Goal: Contribute content: Add original content to the website for others to see

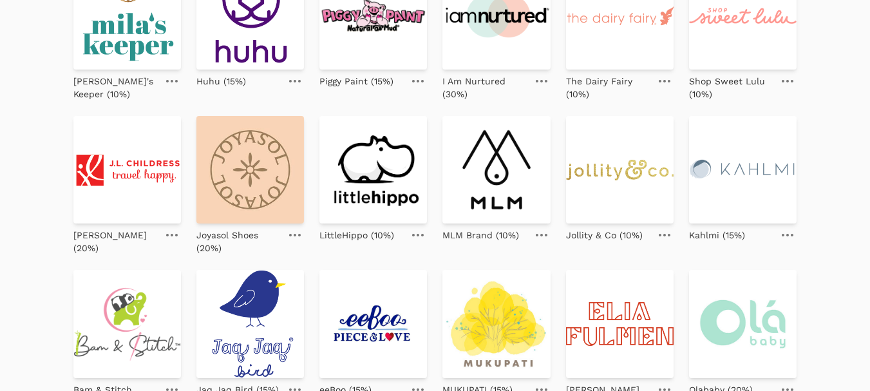
scroll to position [193, 0]
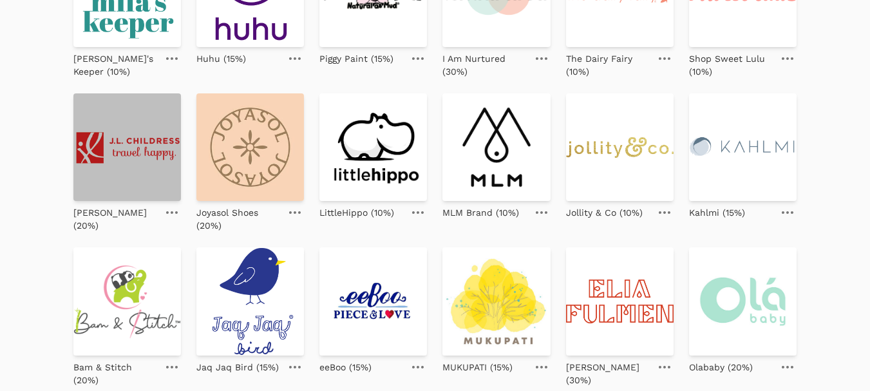
click at [133, 158] on img at bounding box center [126, 146] width 107 height 107
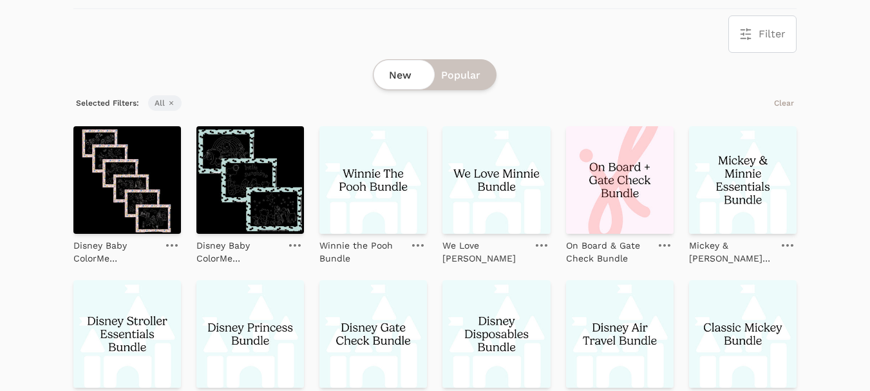
scroll to position [257, 0]
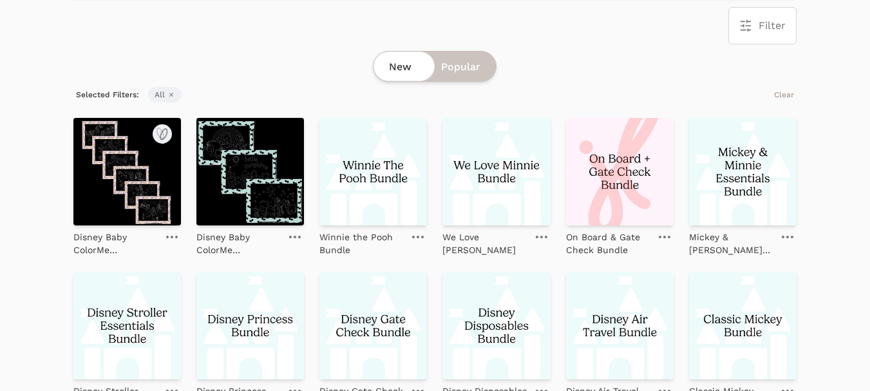
click at [129, 176] on img at bounding box center [126, 171] width 107 height 107
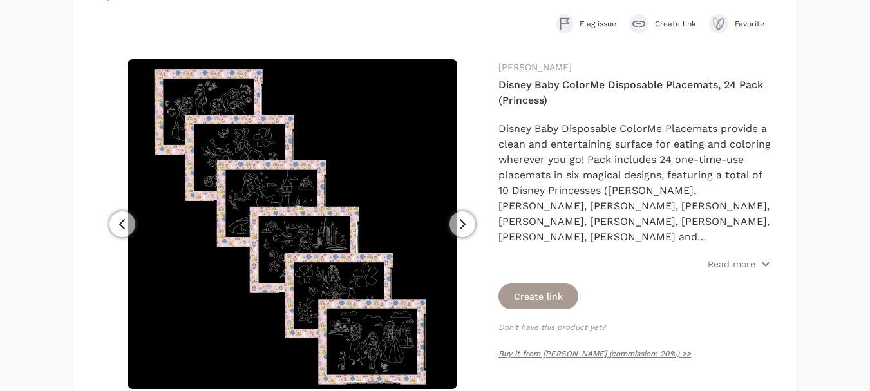
scroll to position [129, 0]
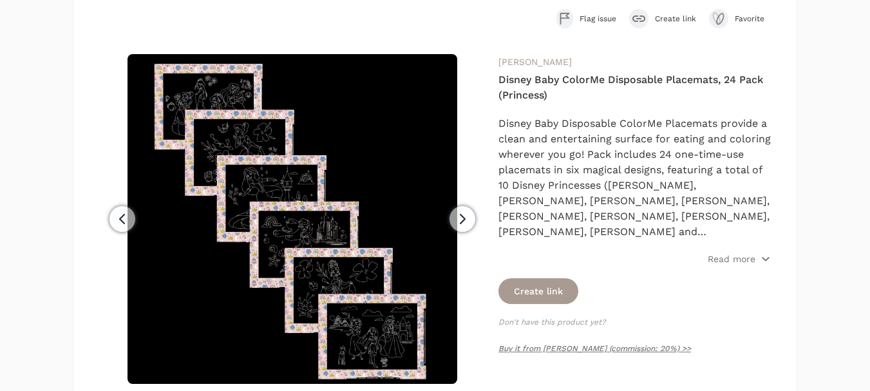
click at [667, 17] on span "Create link" at bounding box center [675, 19] width 41 height 10
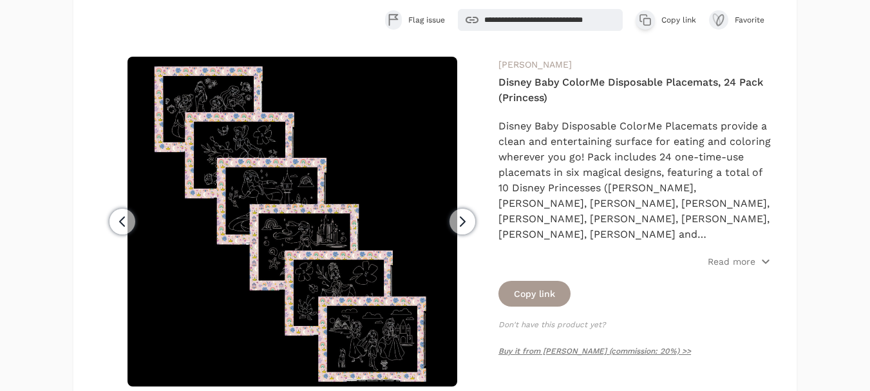
click at [676, 20] on span "Copy link" at bounding box center [678, 20] width 35 height 10
click at [721, 261] on p "Read more" at bounding box center [731, 261] width 48 height 13
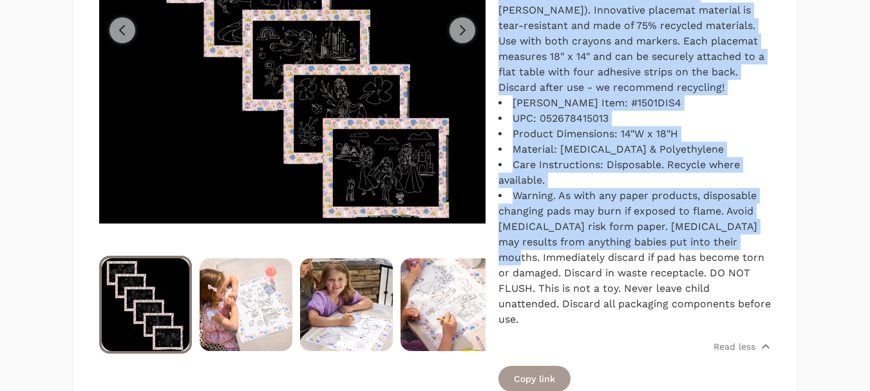
scroll to position [386, 0]
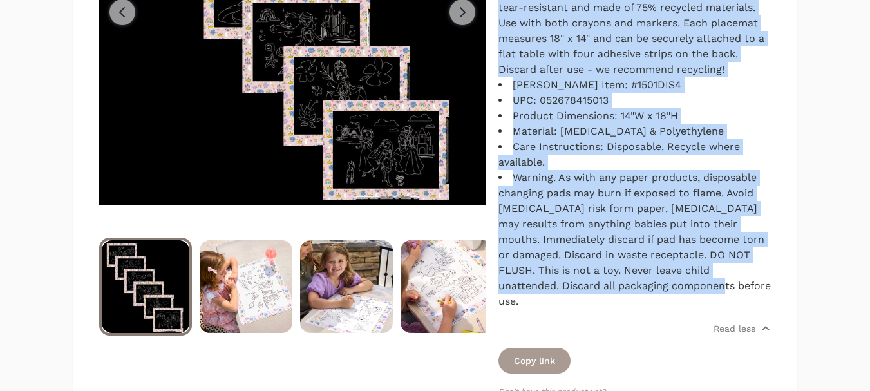
drag, startPoint x: 499, startPoint y: 124, endPoint x: 745, endPoint y: 254, distance: 278.1
click at [745, 254] on div "Disney Baby Disposable ColorMe Placemats provide a clean and entertaining surfa…" at bounding box center [634, 85] width 272 height 448
copy div "Disney Baby Disposable ColorMe Placemats provide a clean and entertaining surfa…"
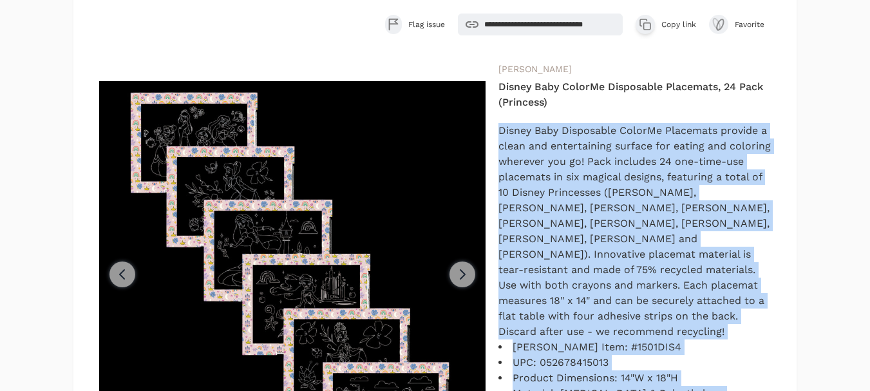
scroll to position [64, 0]
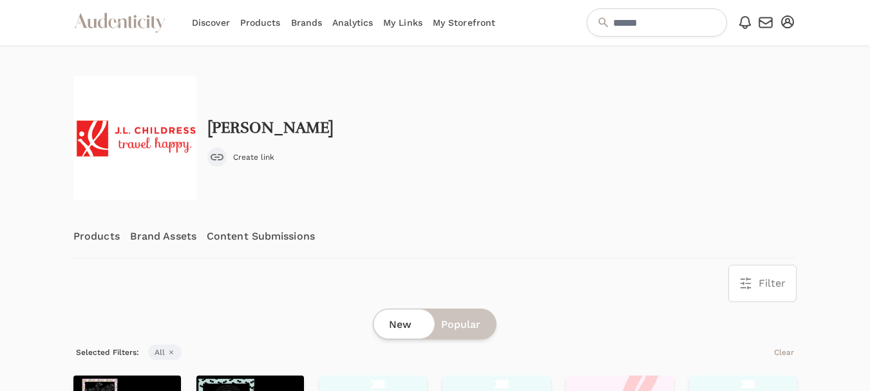
click at [254, 233] on link "Content Submissions" at bounding box center [261, 236] width 108 height 42
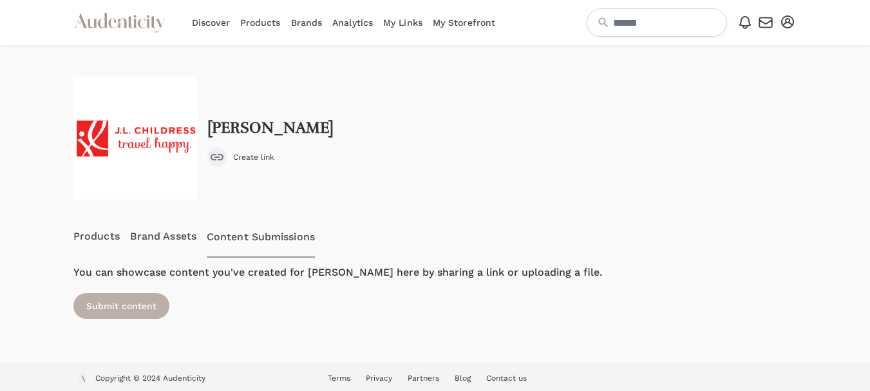
click at [151, 305] on div "Submit content" at bounding box center [121, 306] width 96 height 26
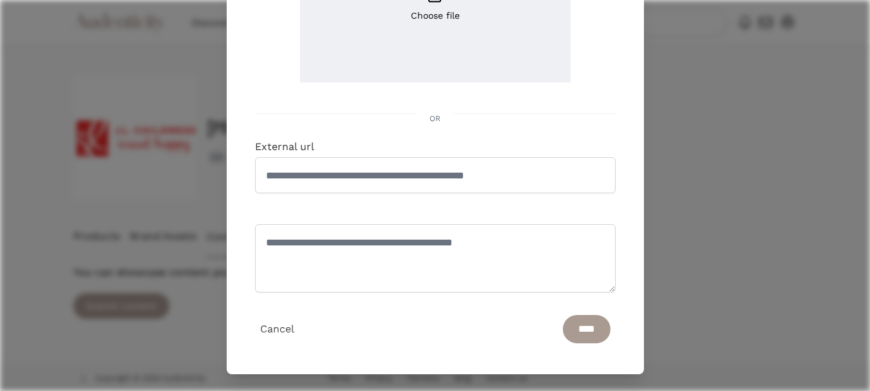
scroll to position [223, 0]
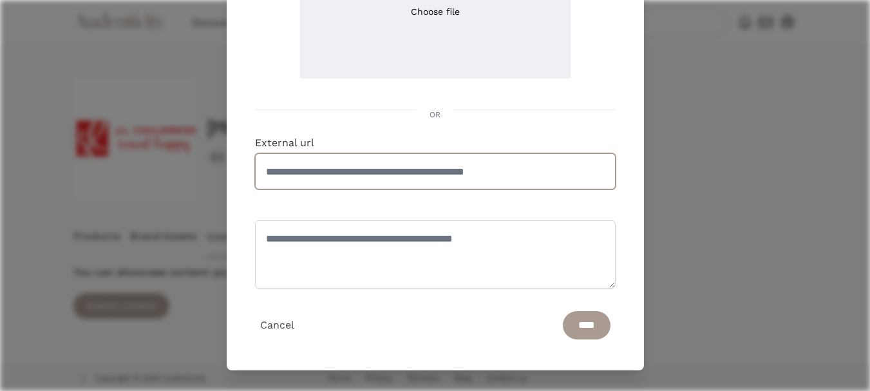
click at [309, 176] on input "External url" at bounding box center [435, 171] width 360 height 36
paste input "**********"
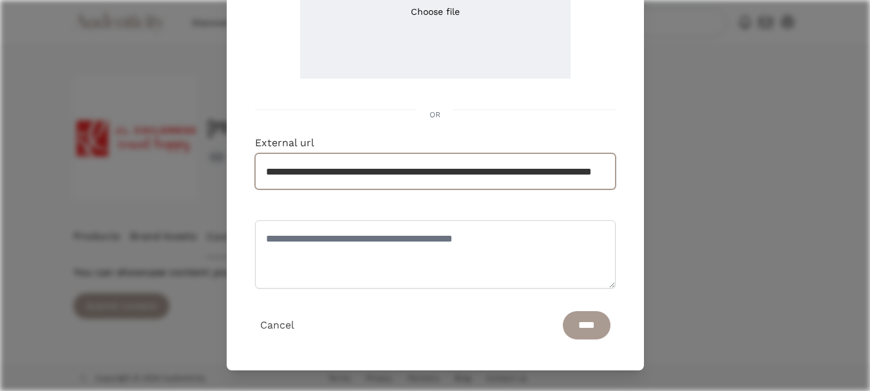
scroll to position [0, 102]
type input "**********"
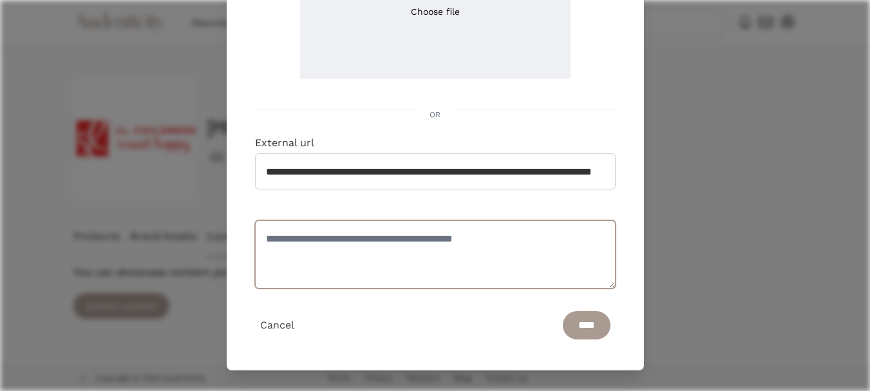
scroll to position [0, 0]
click at [317, 247] on textarea at bounding box center [435, 254] width 360 height 68
type textarea "**********"
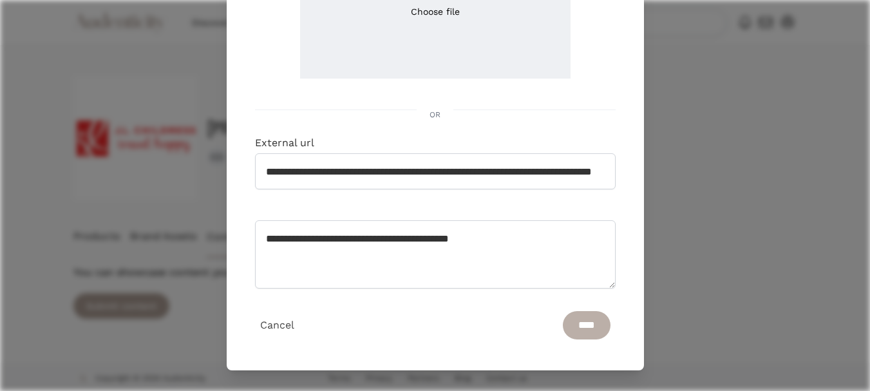
click at [579, 331] on input "****" at bounding box center [587, 325] width 48 height 28
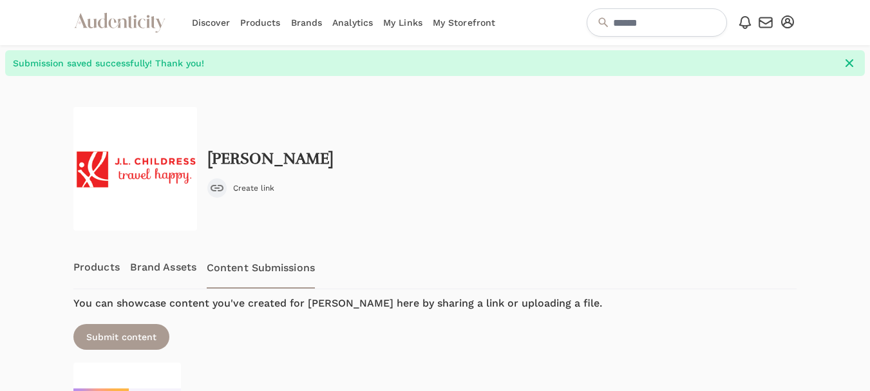
click at [36, 212] on div at bounding box center [31, 300] width 63 height 449
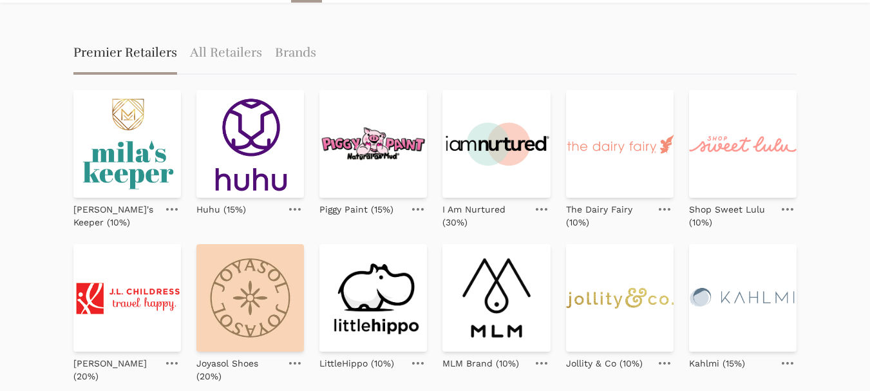
scroll to position [129, 0]
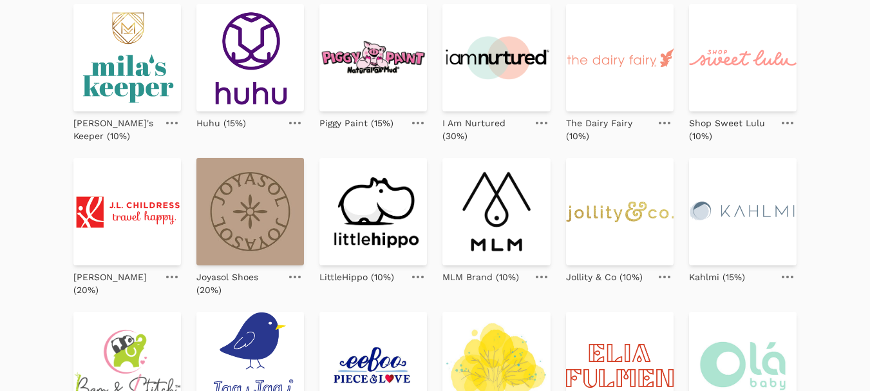
click at [250, 203] on img at bounding box center [249, 211] width 107 height 107
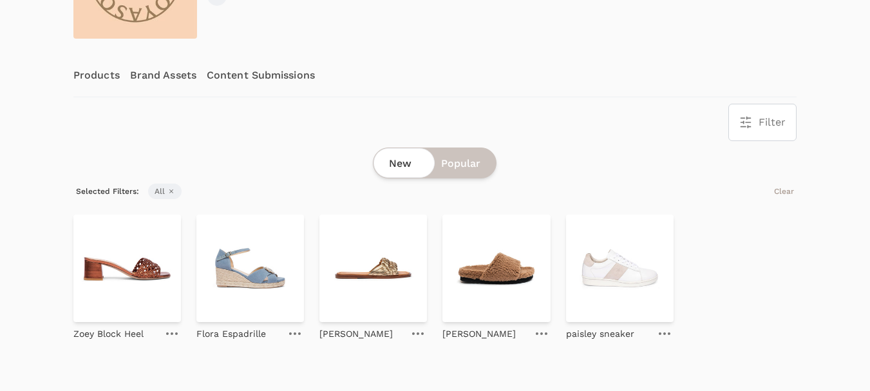
scroll to position [193, 0]
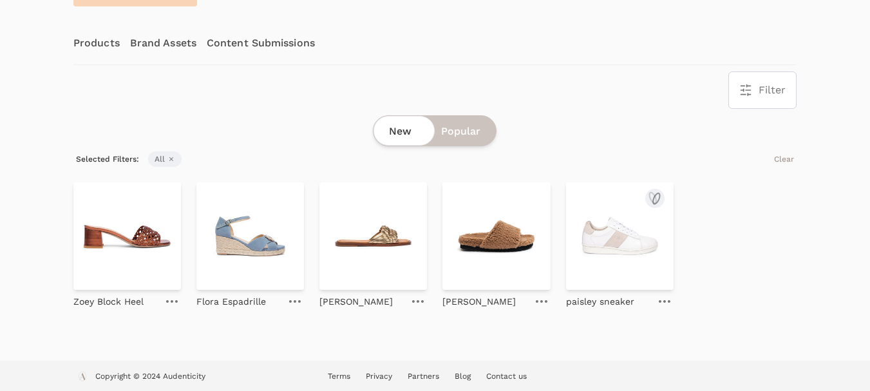
click at [595, 236] on img at bounding box center [619, 235] width 107 height 107
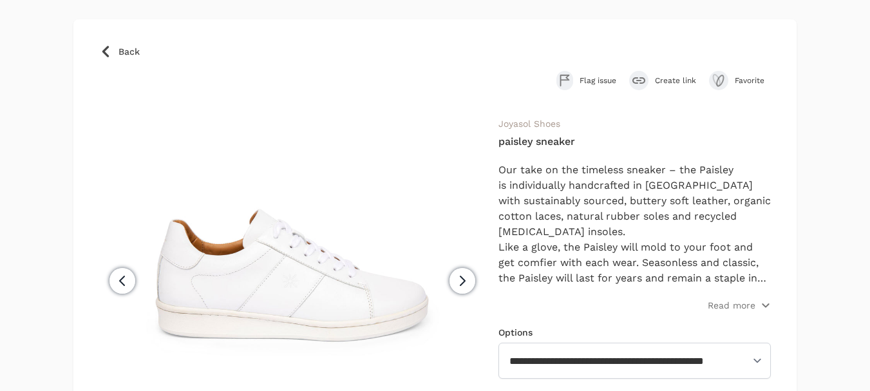
scroll to position [64, 0]
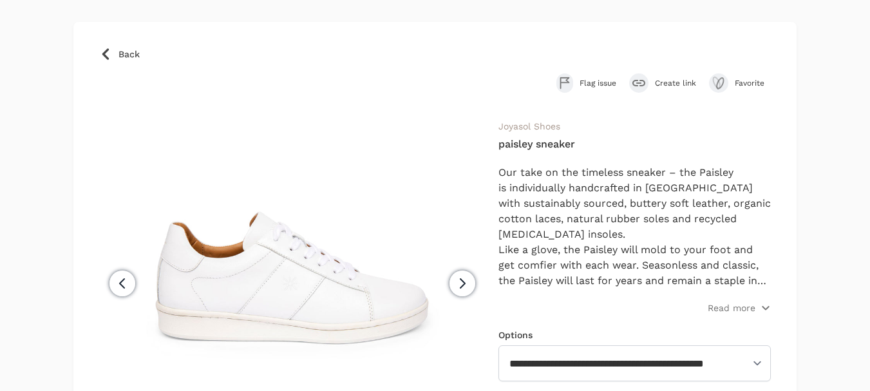
click at [667, 85] on span "Create link" at bounding box center [675, 83] width 41 height 10
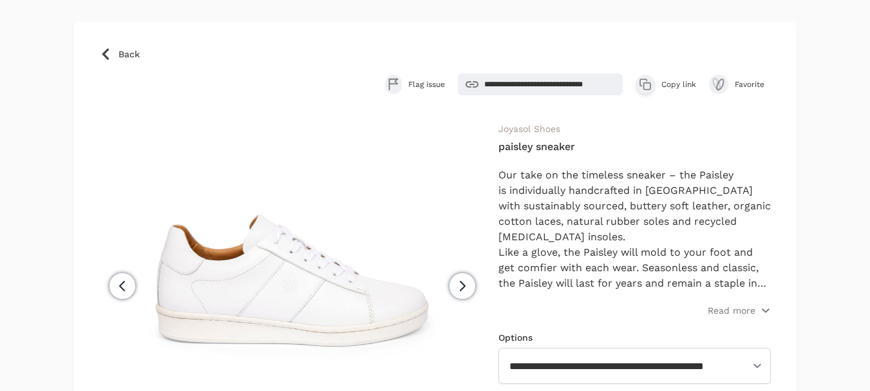
click at [674, 81] on span "Copy link" at bounding box center [678, 84] width 35 height 10
click at [727, 306] on p "Read more" at bounding box center [731, 310] width 48 height 13
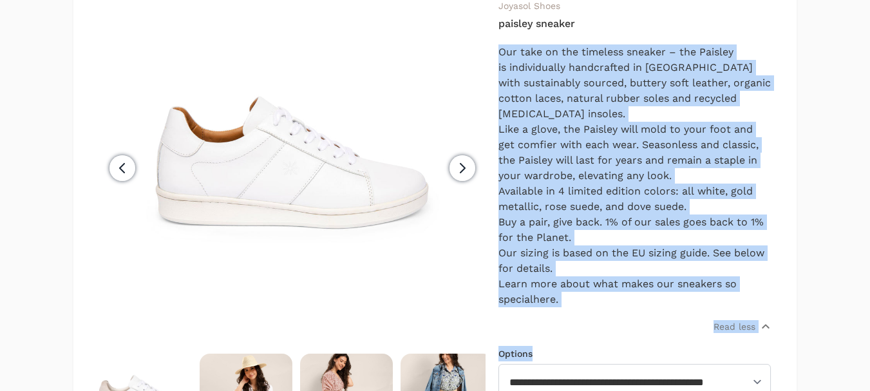
scroll to position [257, 0]
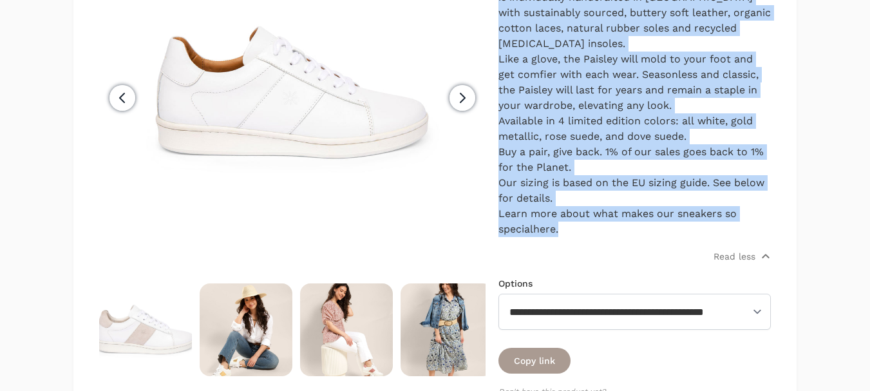
drag, startPoint x: 502, startPoint y: 174, endPoint x: 768, endPoint y: 226, distance: 271.5
click at [768, 226] on div "Our take on the timeless sneaker – the Paisley is individually handcrafted in P…" at bounding box center [634, 105] width 272 height 263
copy div "Our take on the timeless sneaker – the Paisley is individually handcrafted in P…"
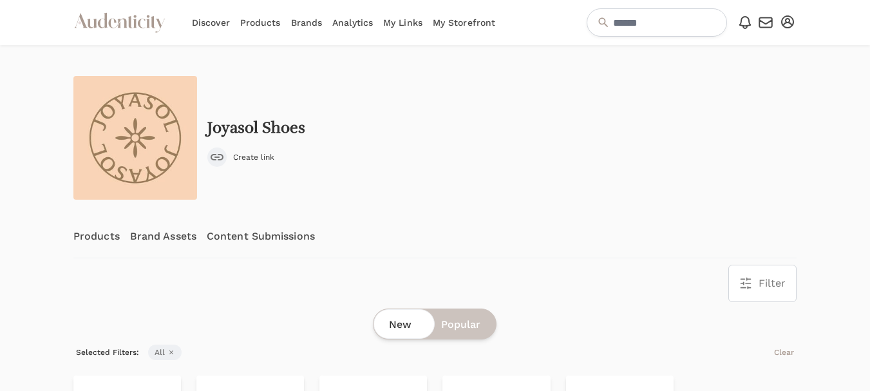
click at [269, 239] on link "Content Submissions" at bounding box center [261, 236] width 108 height 42
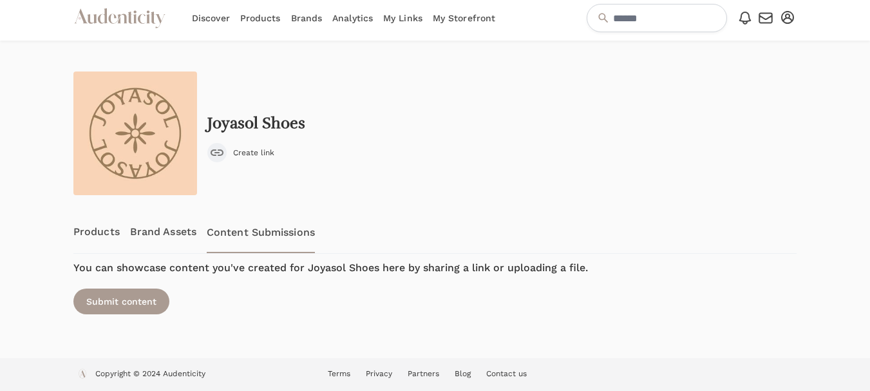
scroll to position [5, 0]
click at [134, 301] on div "Submit content" at bounding box center [121, 301] width 96 height 26
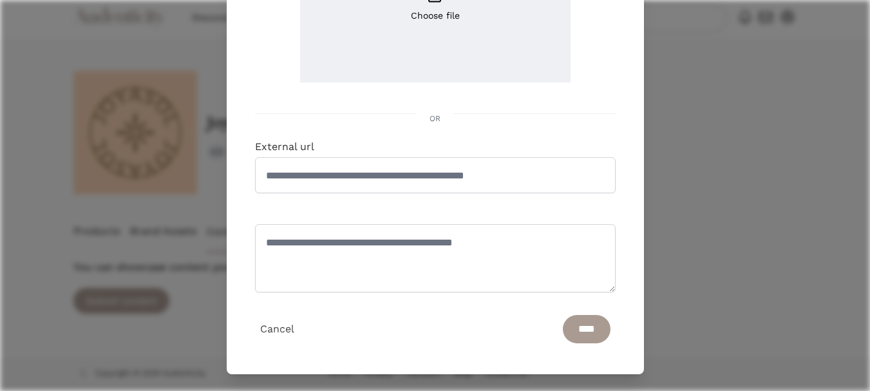
scroll to position [223, 0]
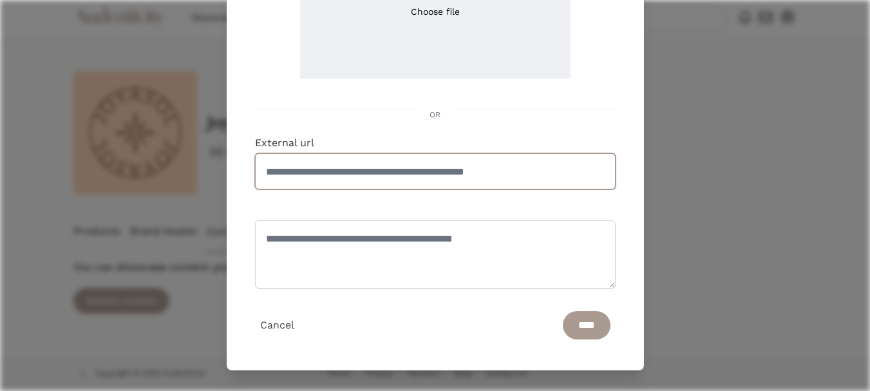
click at [347, 177] on input "External url" at bounding box center [435, 171] width 360 height 36
paste input "**********"
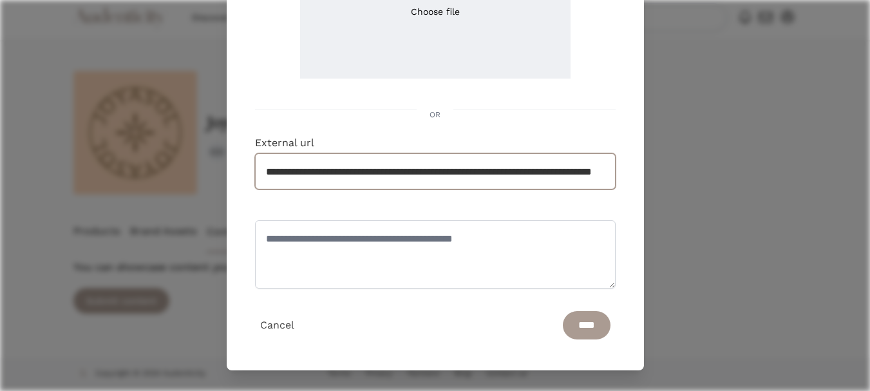
scroll to position [0, 102]
type input "**********"
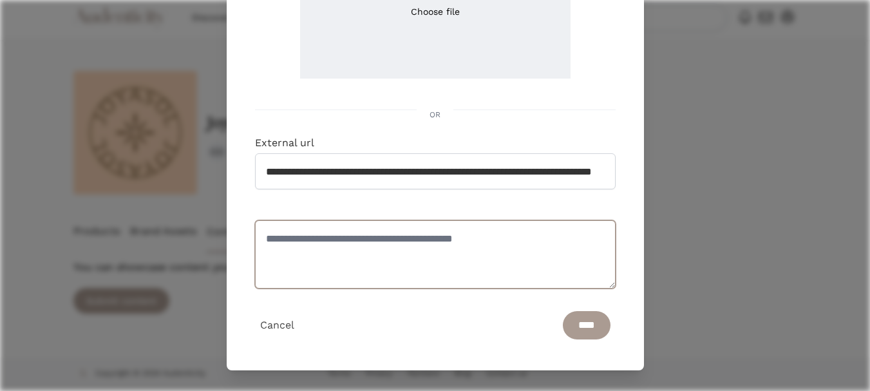
scroll to position [0, 0]
click at [344, 250] on textarea at bounding box center [435, 254] width 360 height 68
type textarea "**********"
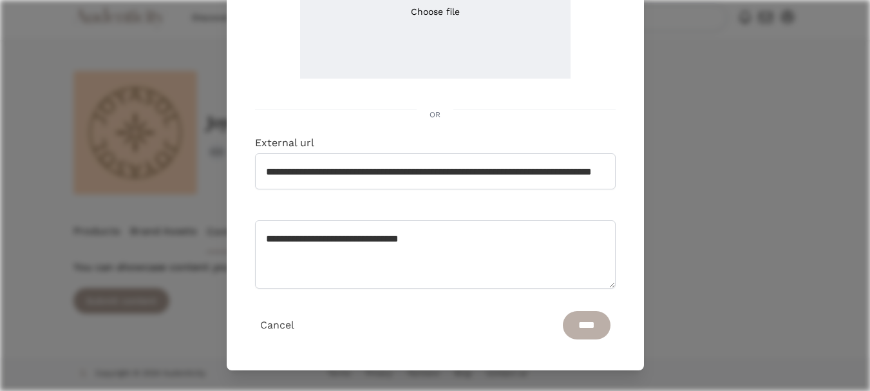
click at [574, 324] on input "****" at bounding box center [587, 325] width 48 height 28
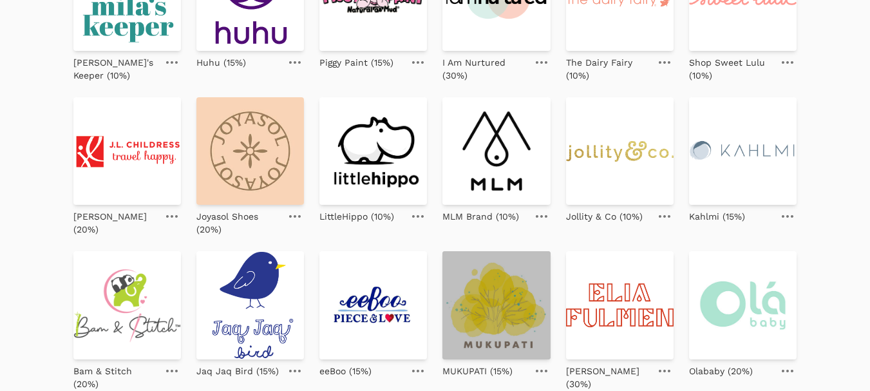
scroll to position [193, 0]
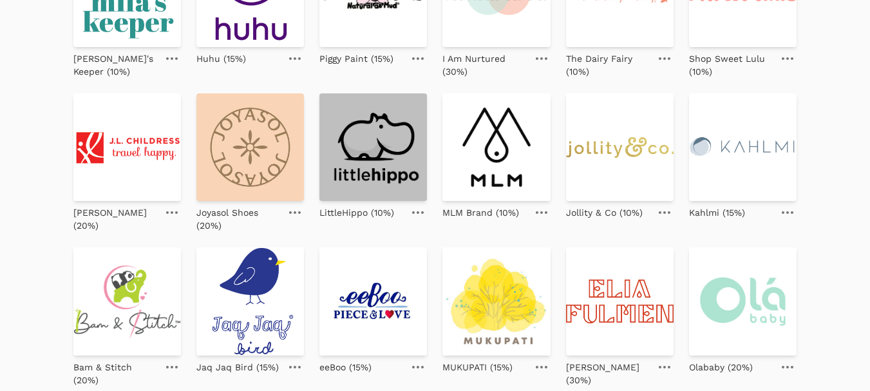
click at [360, 153] on img at bounding box center [372, 146] width 107 height 107
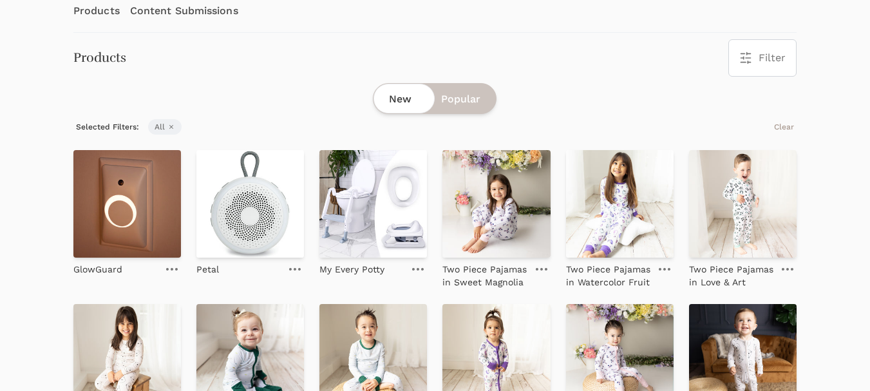
scroll to position [257, 0]
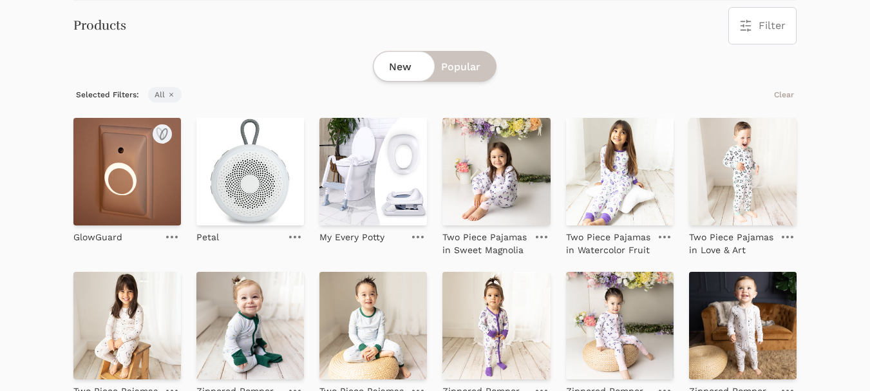
click at [122, 180] on img at bounding box center [126, 171] width 107 height 107
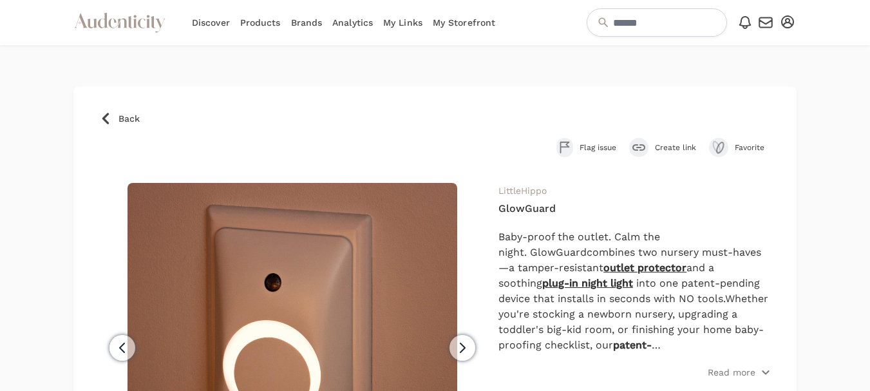
click at [671, 149] on span "Create link" at bounding box center [675, 147] width 41 height 10
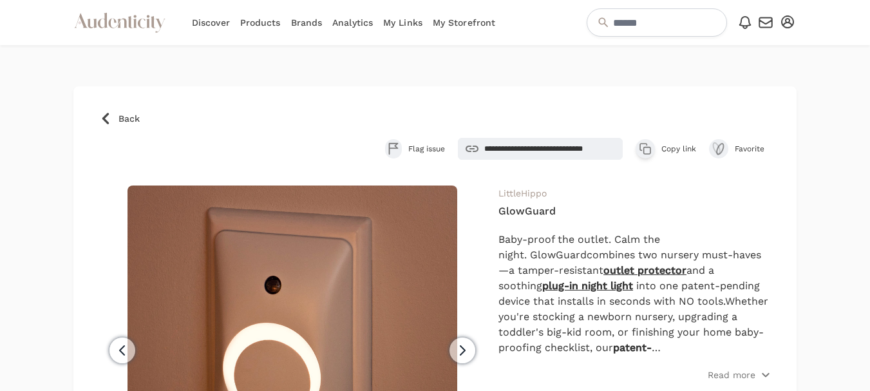
click at [664, 143] on button "Copy product link Copy link" at bounding box center [665, 148] width 60 height 19
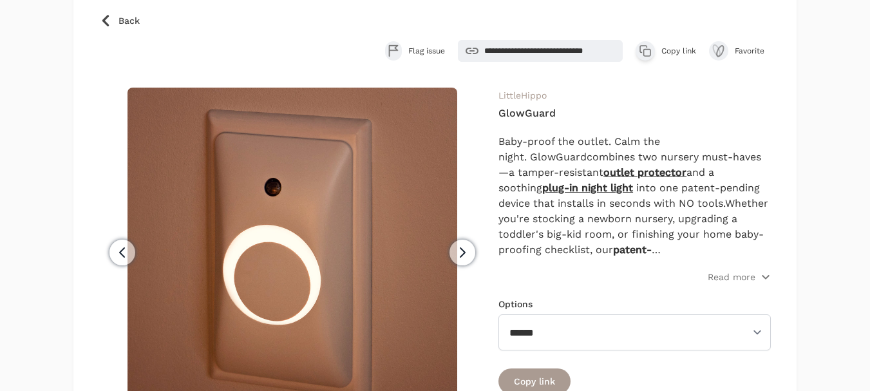
scroll to position [129, 0]
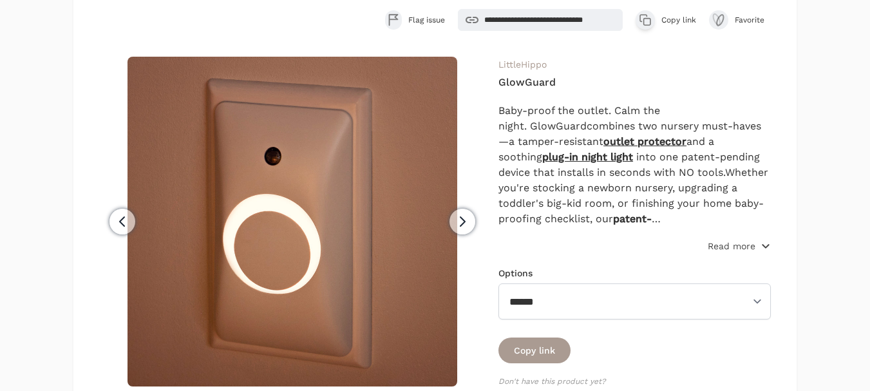
click at [730, 245] on p "Read more" at bounding box center [731, 245] width 48 height 13
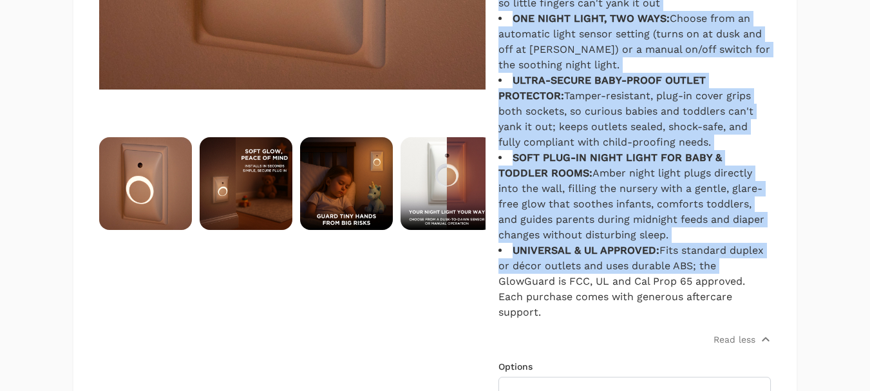
scroll to position [515, 0]
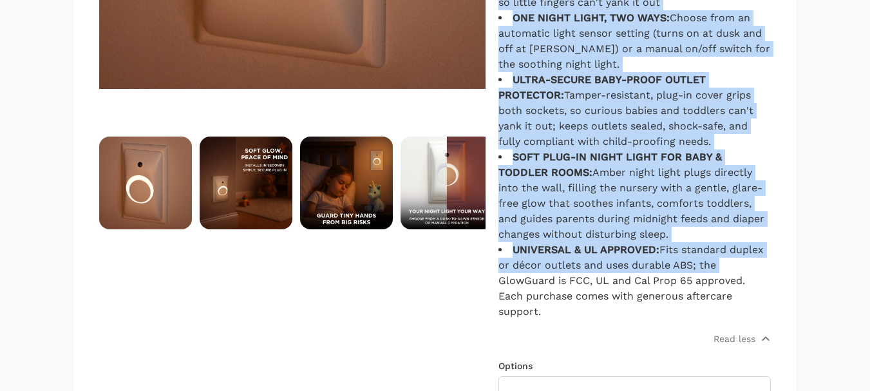
drag, startPoint x: 498, startPoint y: 111, endPoint x: 731, endPoint y: 306, distance: 304.2
click at [731, 306] on div "Baby-proof the outlet. Calm the night. GlowGuard combines two nursery must-have…" at bounding box center [634, 18] width 272 height 602
copy div "Baby-proof the outlet. Calm the night. GlowGuard combines two nursery must-have…"
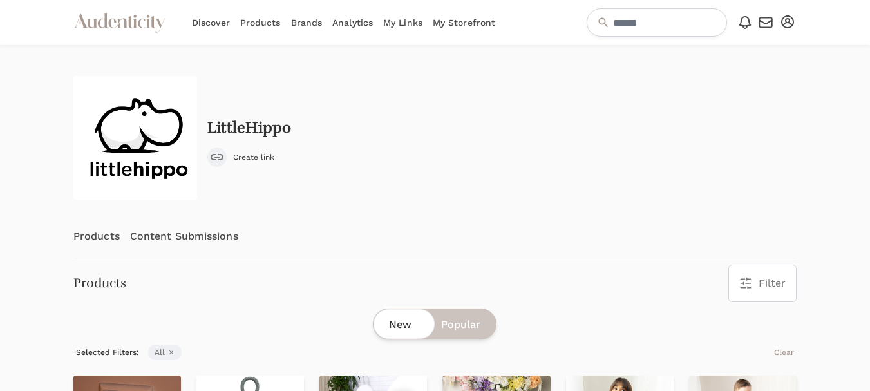
click at [218, 237] on link "Content Submissions" at bounding box center [184, 236] width 108 height 42
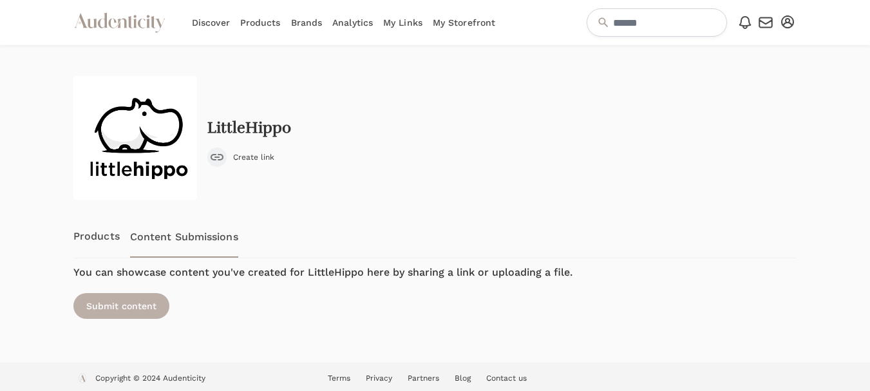
click at [132, 309] on div "Submit content" at bounding box center [121, 306] width 96 height 26
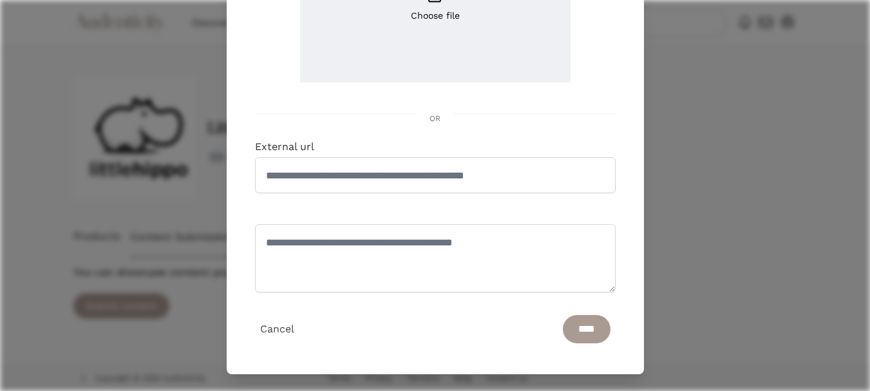
scroll to position [223, 0]
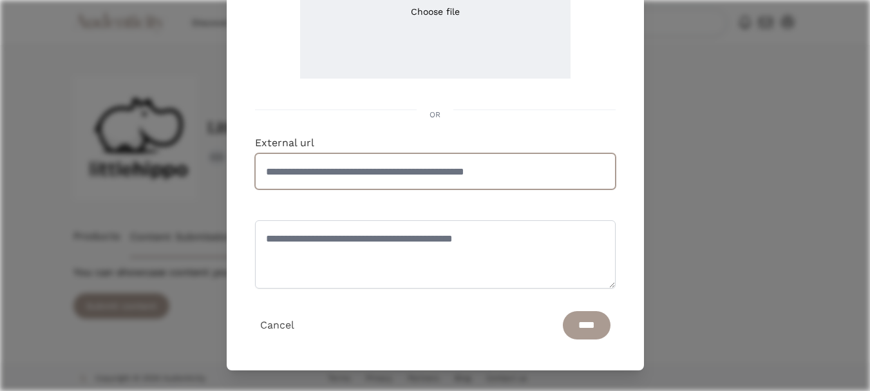
click at [331, 172] on input "External url" at bounding box center [435, 171] width 360 height 36
paste input "**********"
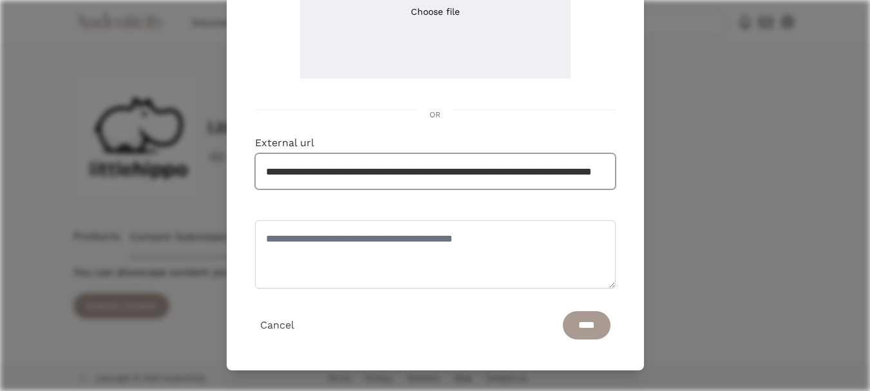
scroll to position [0, 103]
type input "**********"
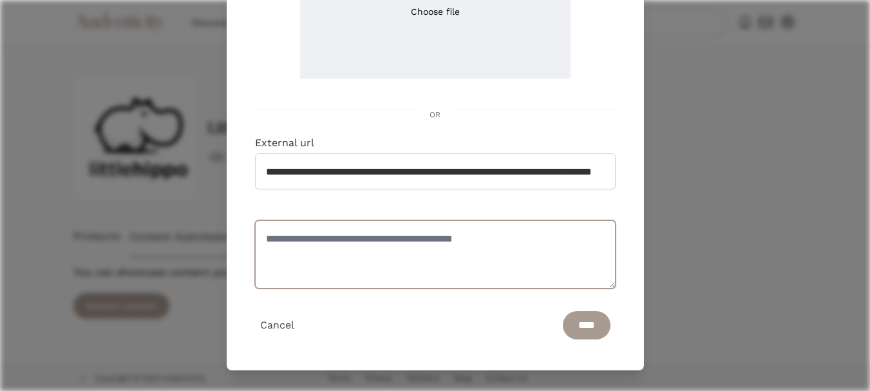
scroll to position [0, 0]
click at [331, 237] on textarea at bounding box center [435, 254] width 360 height 68
type textarea "**********"
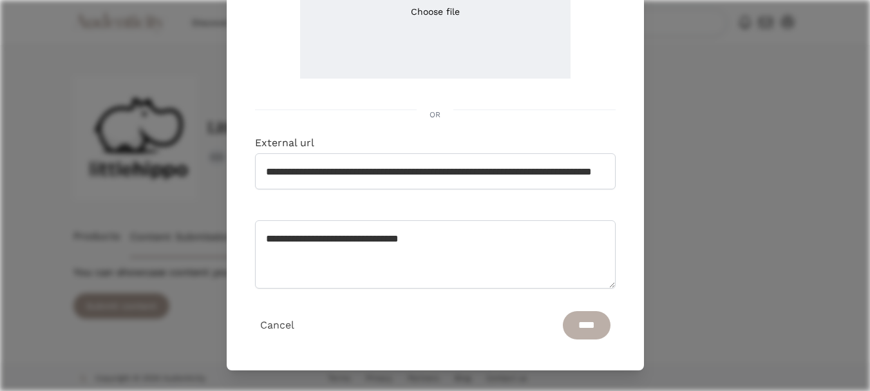
click at [565, 322] on input "****" at bounding box center [587, 325] width 48 height 28
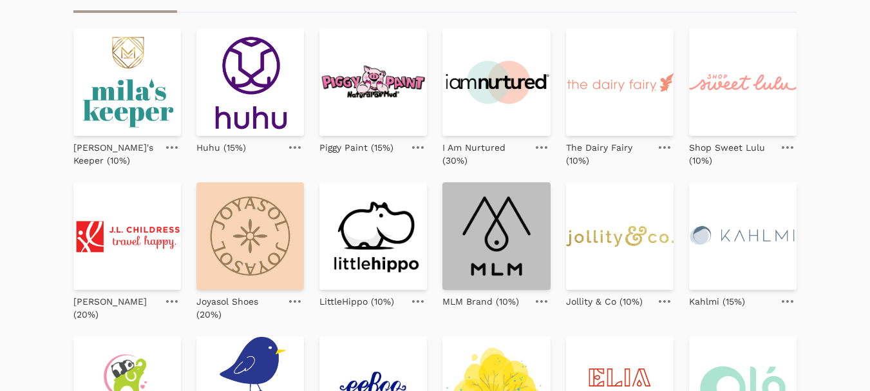
scroll to position [129, 0]
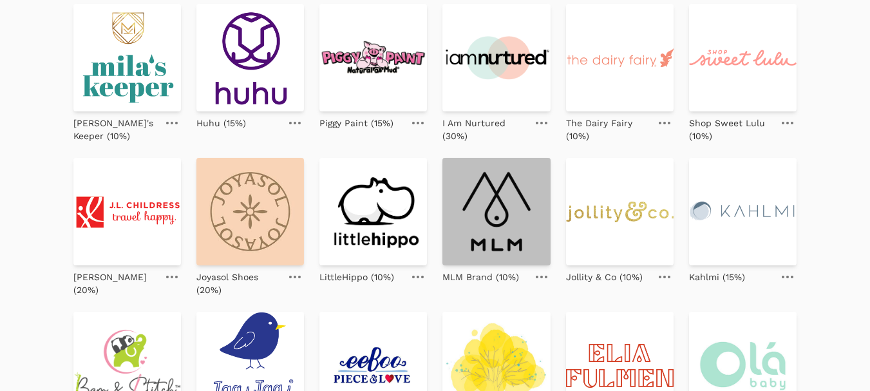
click at [474, 212] on img at bounding box center [495, 211] width 107 height 107
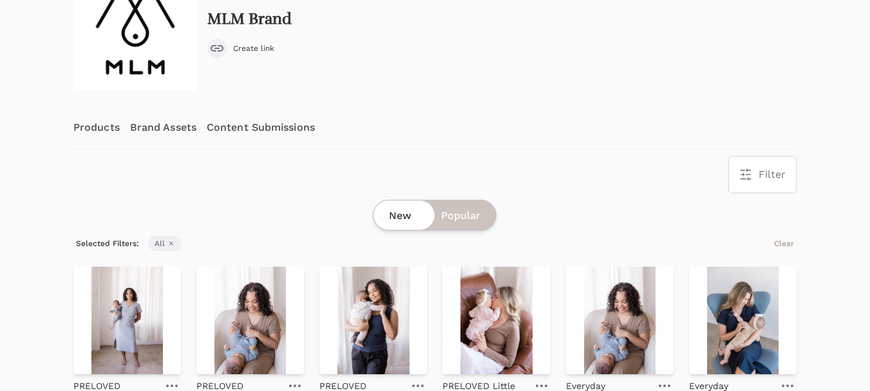
scroll to position [193, 0]
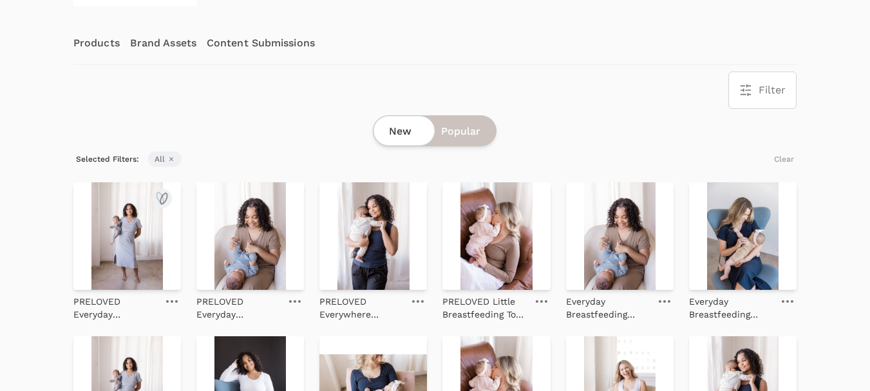
click at [131, 247] on img at bounding box center [126, 235] width 107 height 107
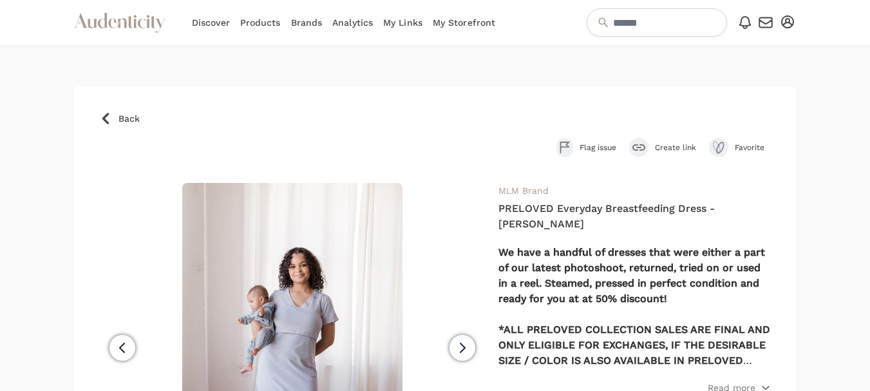
click at [676, 143] on span "Create link" at bounding box center [675, 147] width 41 height 10
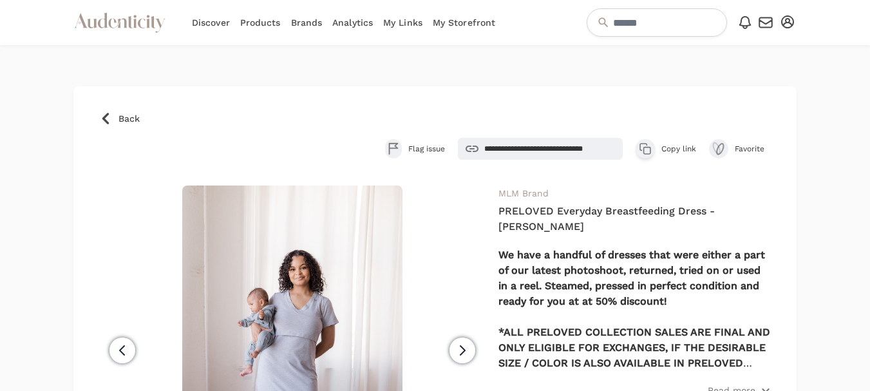
click at [673, 150] on span "Copy link" at bounding box center [678, 149] width 35 height 10
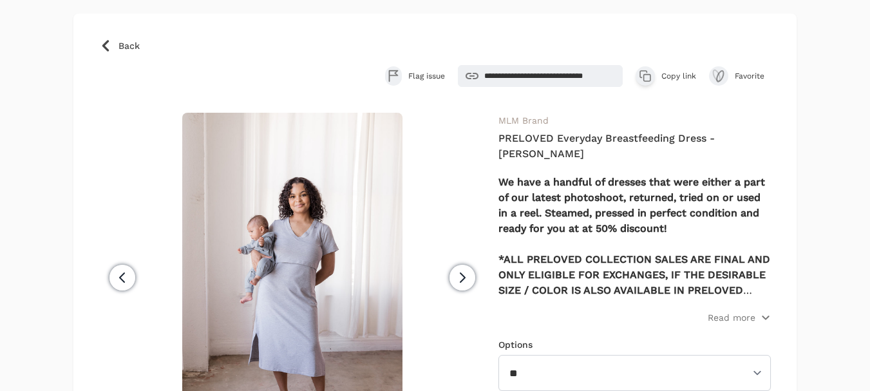
scroll to position [64, 0]
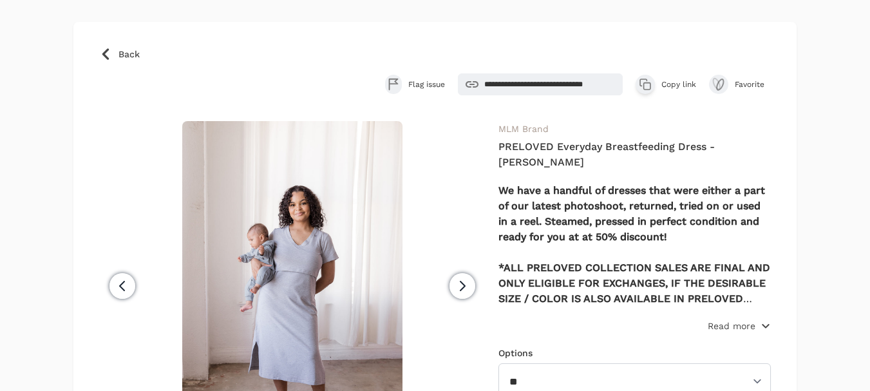
click at [724, 324] on p "Read more" at bounding box center [731, 325] width 48 height 13
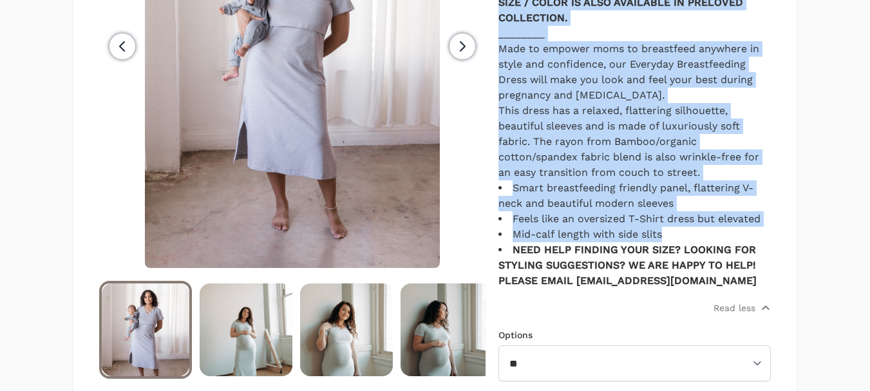
scroll to position [386, 0]
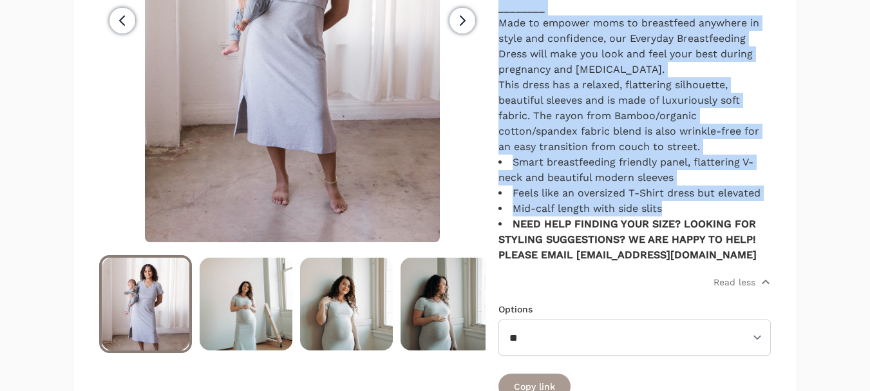
drag, startPoint x: 498, startPoint y: 144, endPoint x: 766, endPoint y: 203, distance: 274.7
click at [766, 203] on div "Previous Next" at bounding box center [434, 131] width 671 height 664
copy div "PRELOVED Everyday Breastfeeding Dress - Heather Gray We have a handful of dress…"
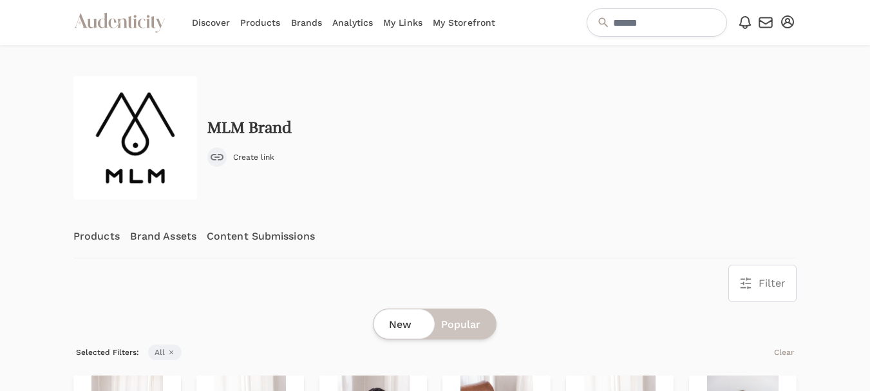
click at [301, 242] on link "Content Submissions" at bounding box center [261, 236] width 108 height 42
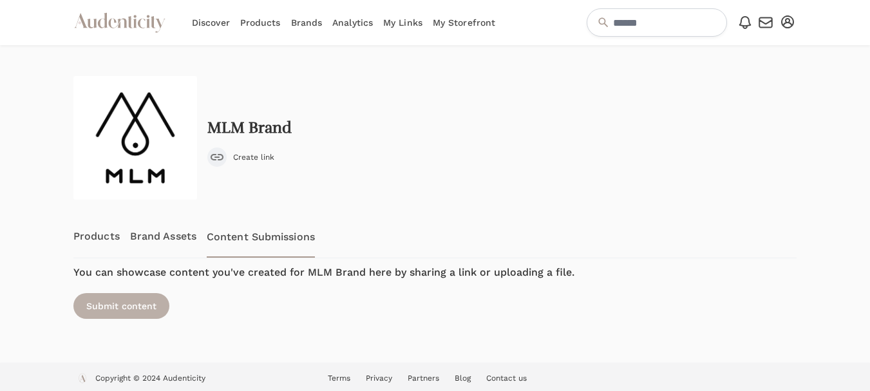
click at [141, 313] on div "Submit content" at bounding box center [121, 306] width 96 height 26
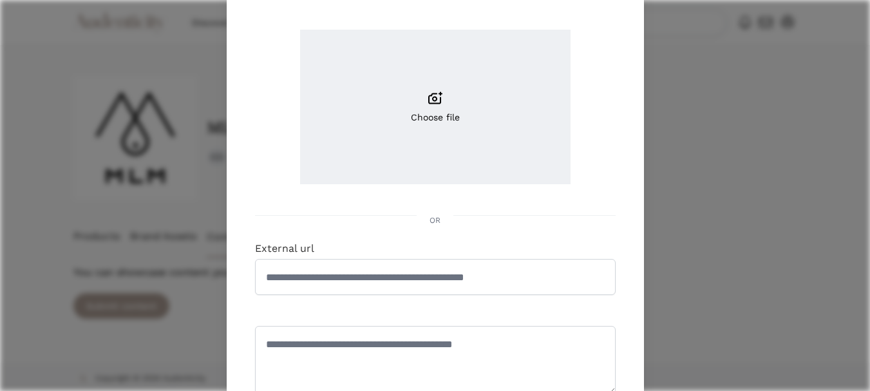
scroll to position [129, 0]
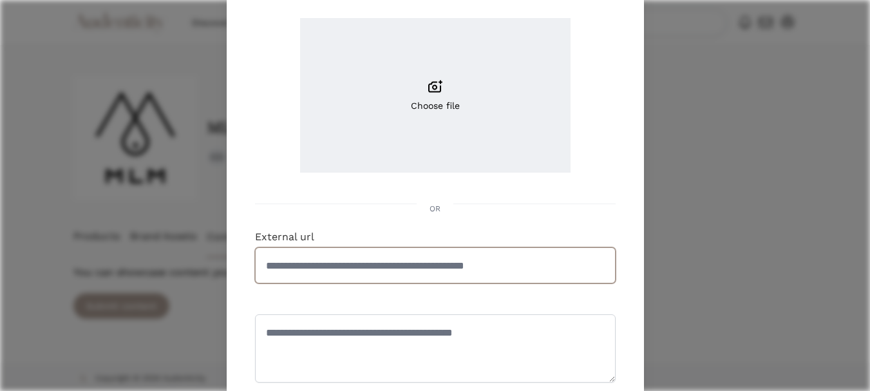
click at [350, 272] on input "External url" at bounding box center [435, 265] width 360 height 36
paste input "**********"
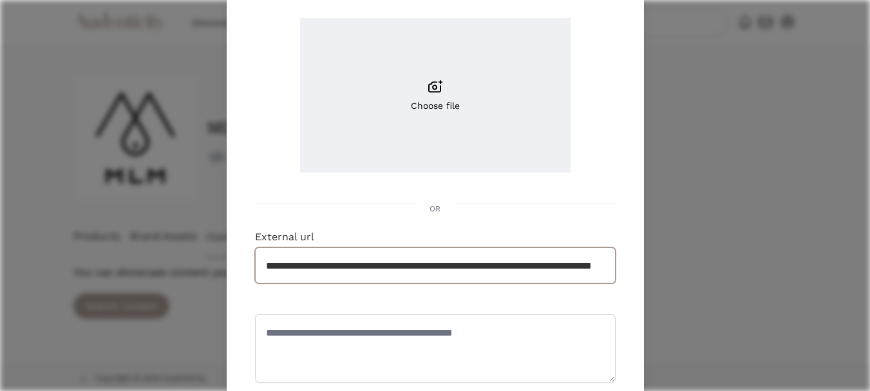
scroll to position [0, 102]
type input "**********"
click at [354, 323] on textarea at bounding box center [435, 348] width 360 height 68
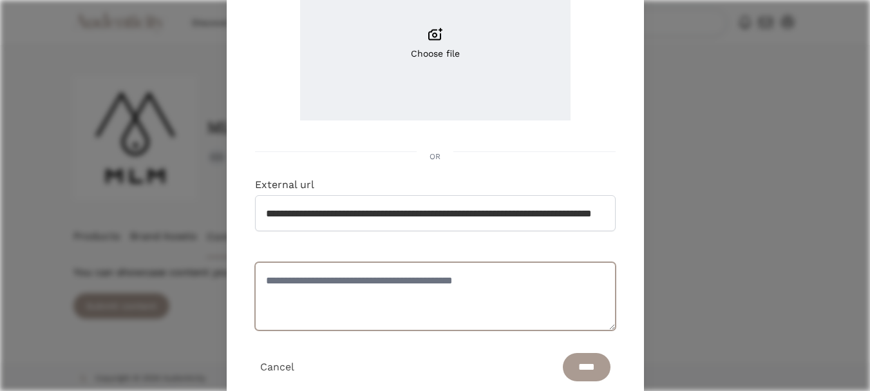
scroll to position [223, 0]
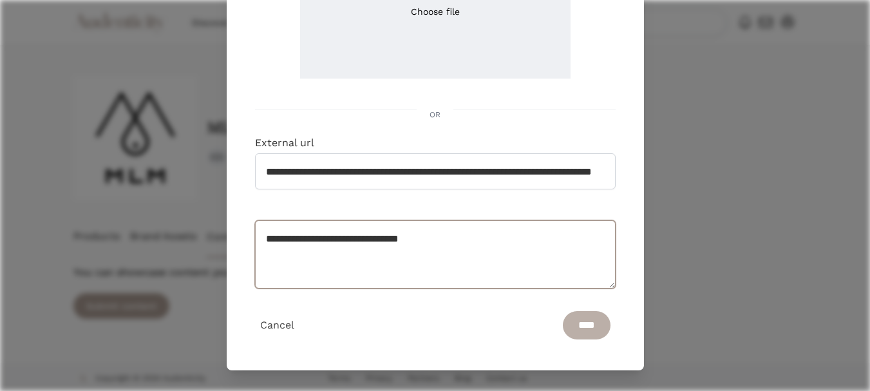
type textarea "**********"
click at [568, 327] on input "****" at bounding box center [587, 325] width 48 height 28
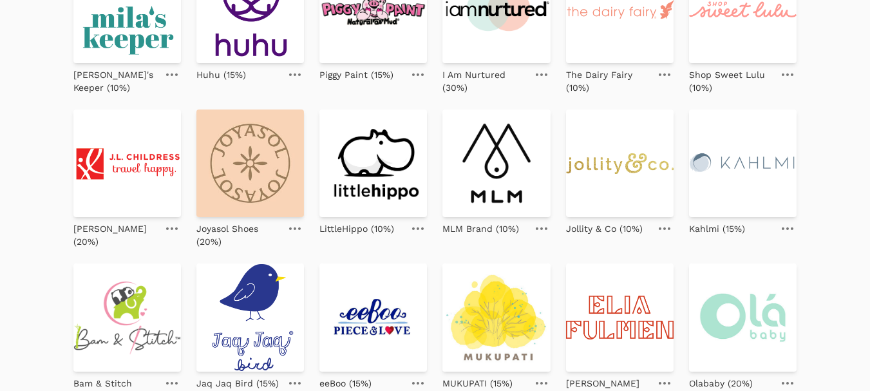
scroll to position [193, 0]
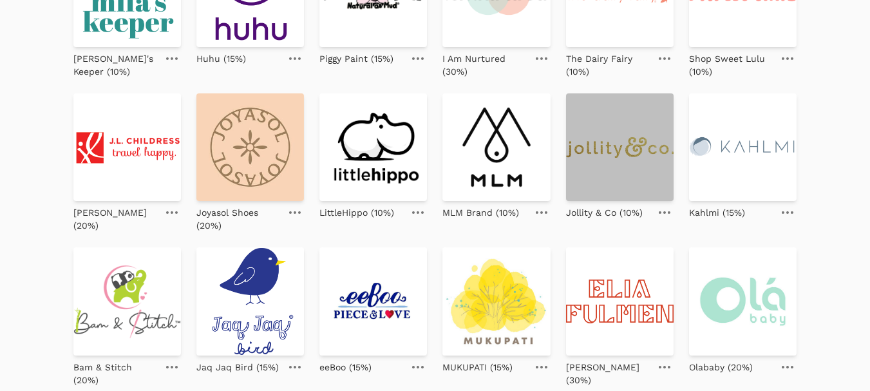
click at [615, 154] on img at bounding box center [619, 146] width 107 height 107
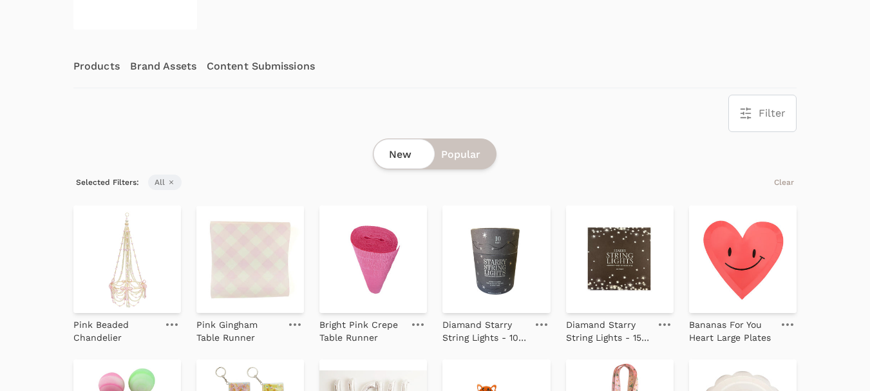
scroll to position [193, 0]
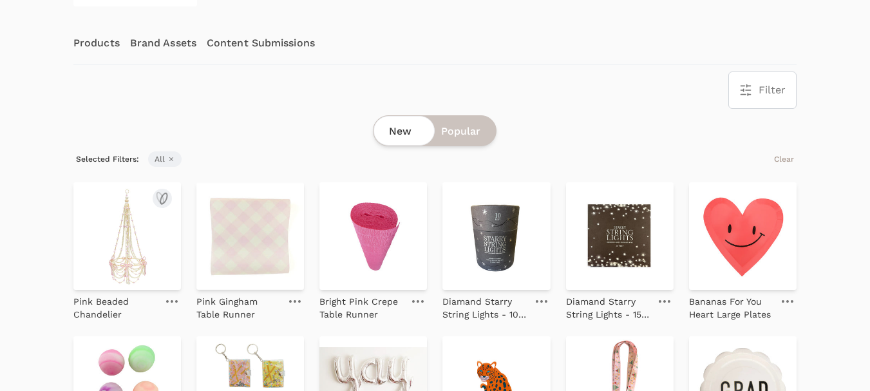
click at [127, 240] on img at bounding box center [126, 235] width 107 height 107
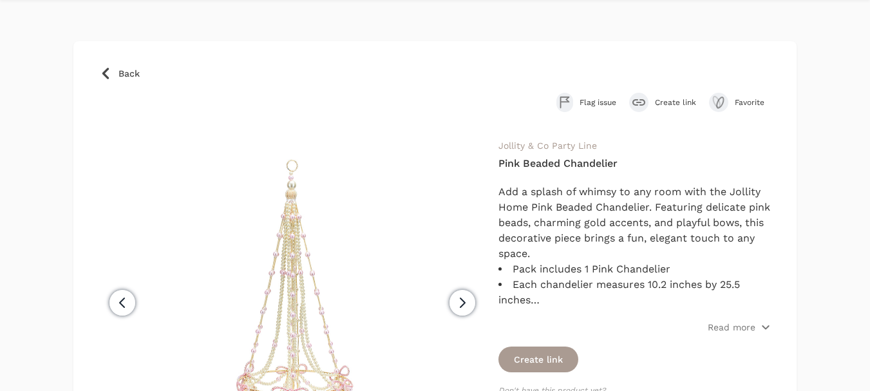
scroll to position [64, 0]
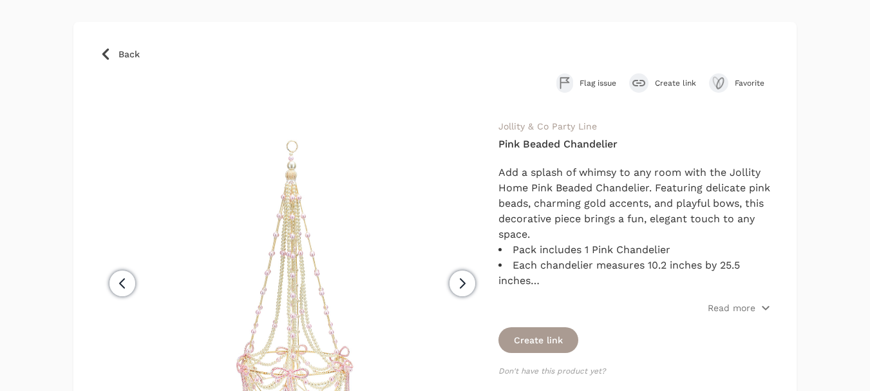
click at [673, 82] on span "Create link" at bounding box center [675, 83] width 41 height 10
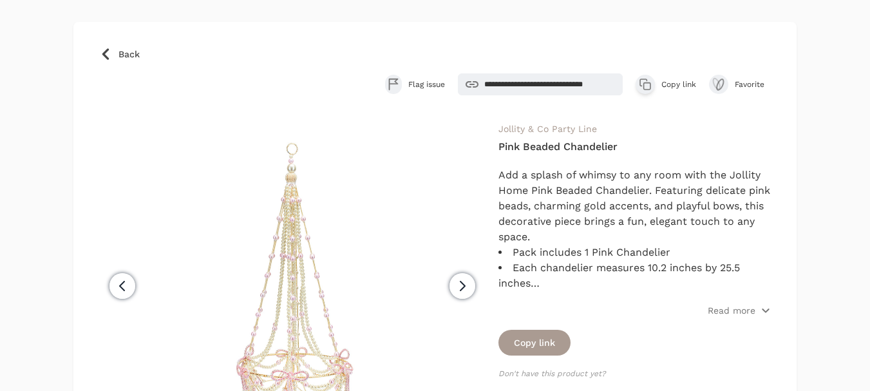
click at [669, 80] on span "Copy link" at bounding box center [678, 84] width 35 height 10
click at [737, 310] on p "Read more" at bounding box center [731, 310] width 48 height 13
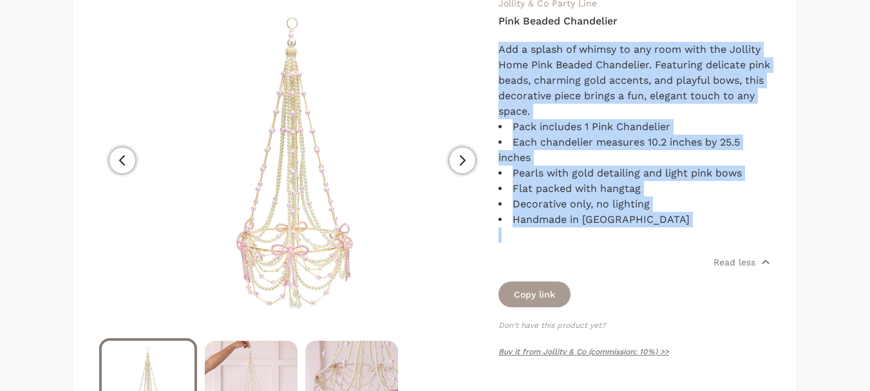
scroll to position [193, 0]
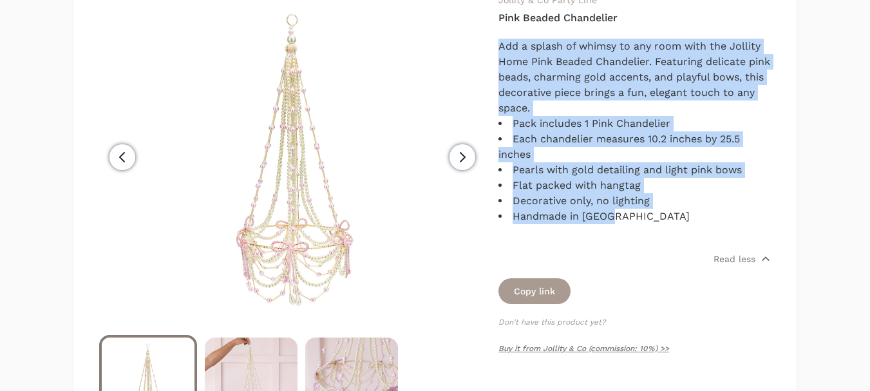
drag, startPoint x: 498, startPoint y: 172, endPoint x: 696, endPoint y: 221, distance: 204.0
click at [696, 221] on div "Previous Next Jollity & Co Party Line Pink Beaded Chandelier Add a splash of wh…" at bounding box center [434, 212] width 671 height 440
copy div "Add a splash of whimsy to any room with the Jollity Home Pink Beaded Chandelier…"
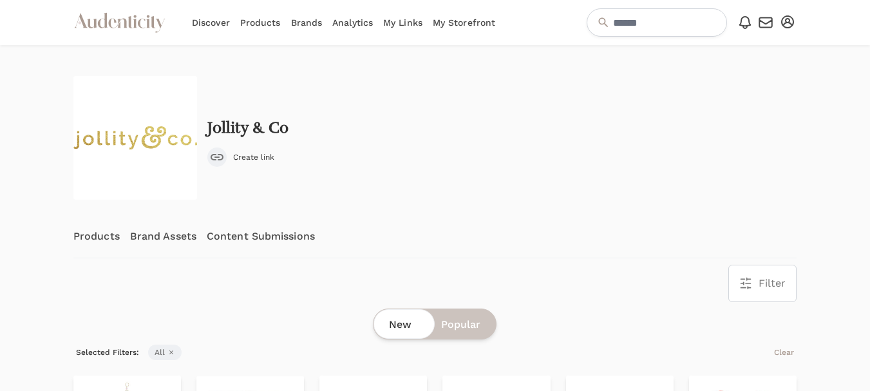
click at [272, 232] on link "Content Submissions" at bounding box center [261, 236] width 108 height 42
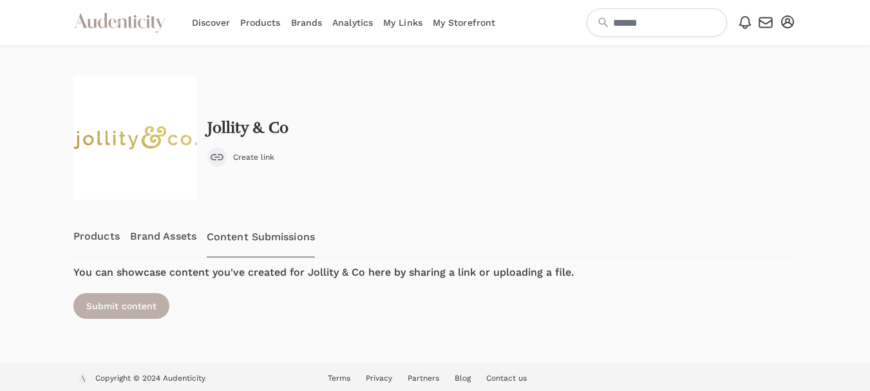
click at [116, 314] on div "Submit content" at bounding box center [121, 306] width 96 height 26
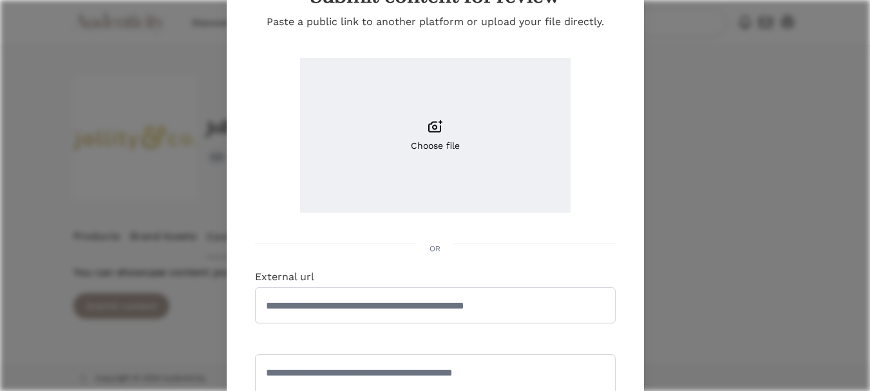
scroll to position [129, 0]
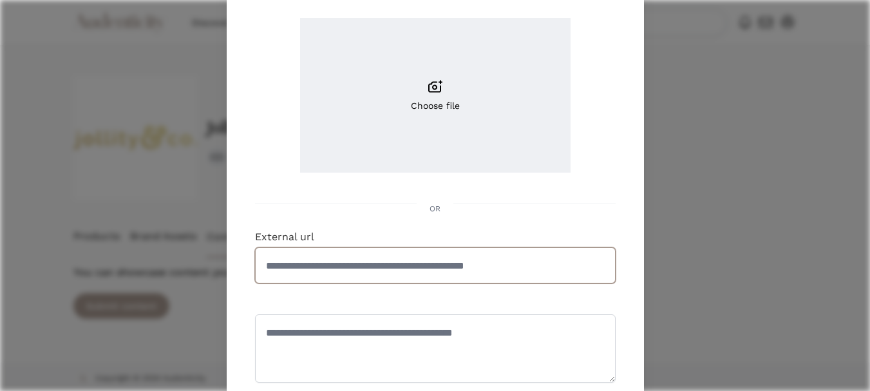
click at [368, 268] on input "External url" at bounding box center [435, 265] width 360 height 36
paste input "**********"
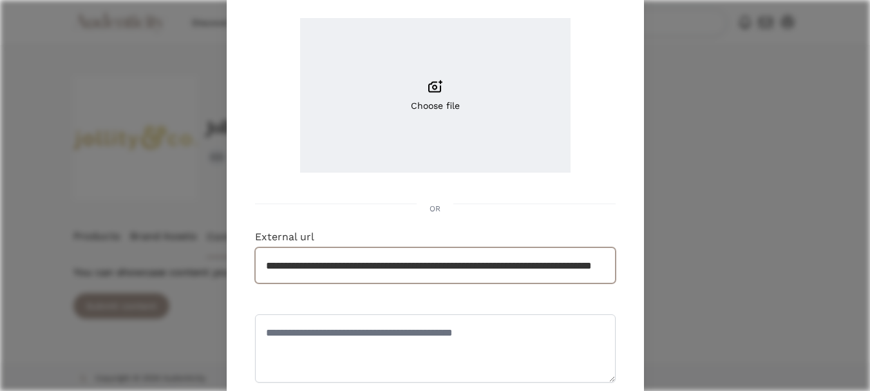
scroll to position [0, 105]
type input "**********"
click at [355, 351] on textarea at bounding box center [435, 348] width 360 height 68
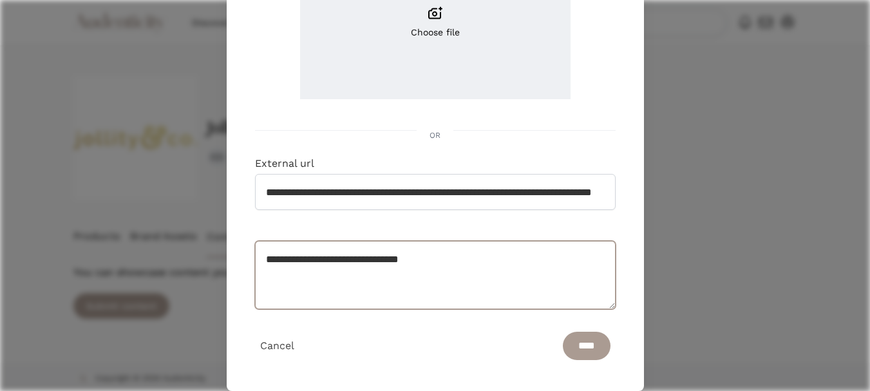
scroll to position [223, 0]
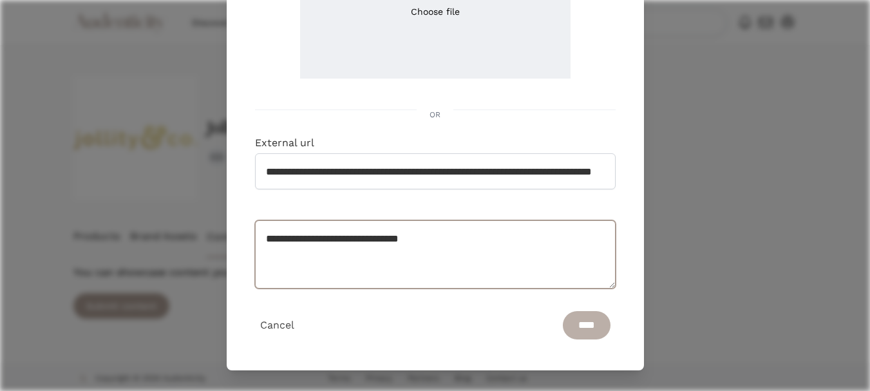
type textarea "**********"
click at [575, 328] on input "****" at bounding box center [587, 325] width 48 height 28
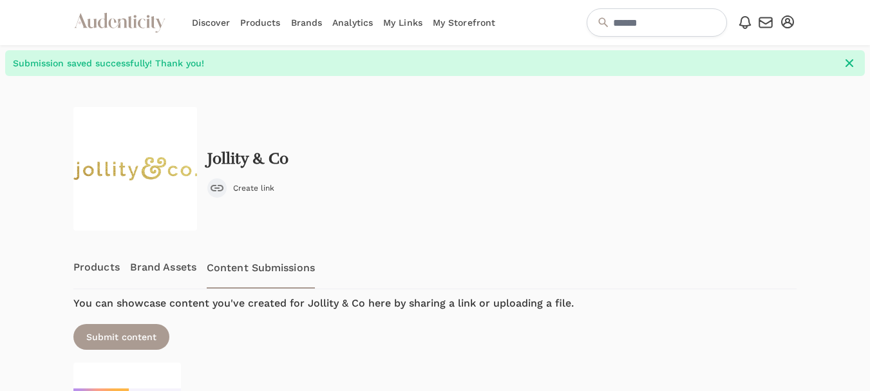
click at [50, 223] on div at bounding box center [31, 300] width 63 height 449
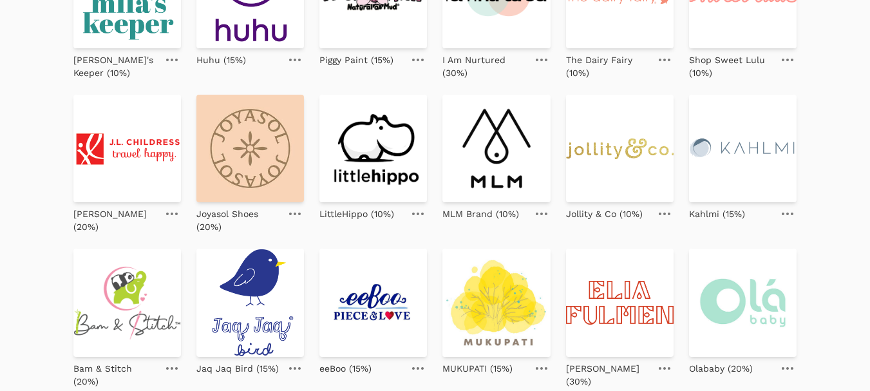
scroll to position [193, 0]
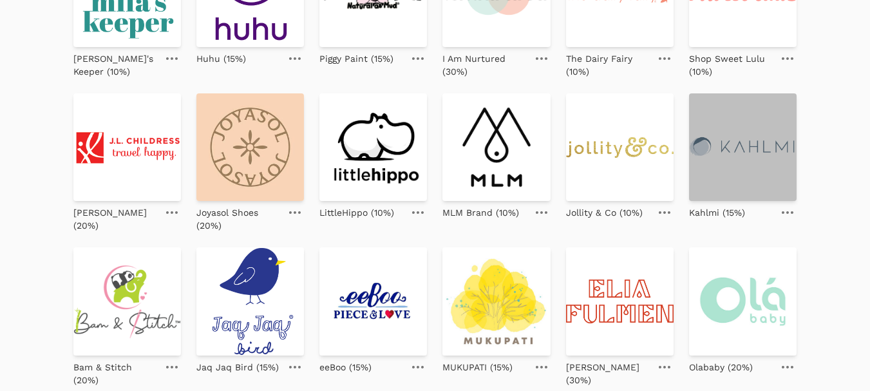
click at [736, 148] on img at bounding box center [742, 146] width 107 height 107
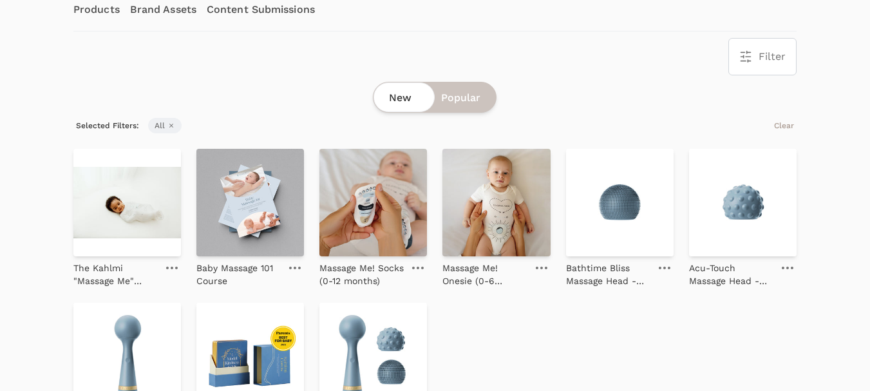
scroll to position [257, 0]
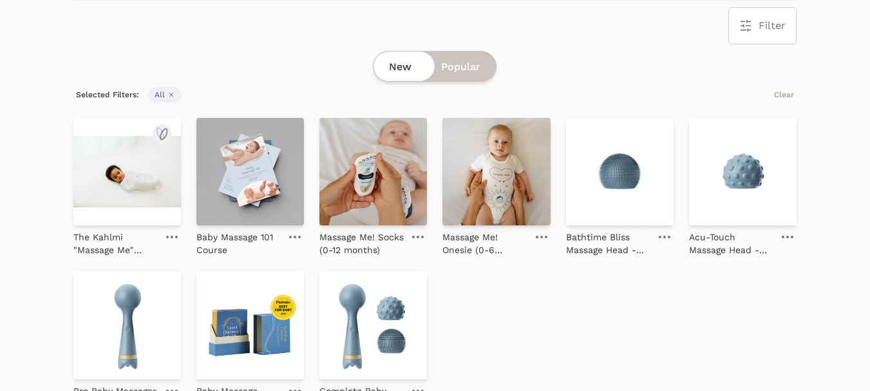
click at [113, 174] on img at bounding box center [126, 171] width 107 height 107
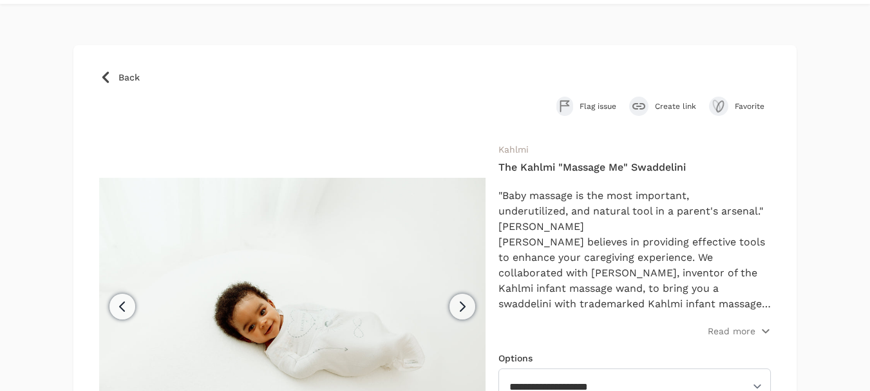
scroll to position [64, 0]
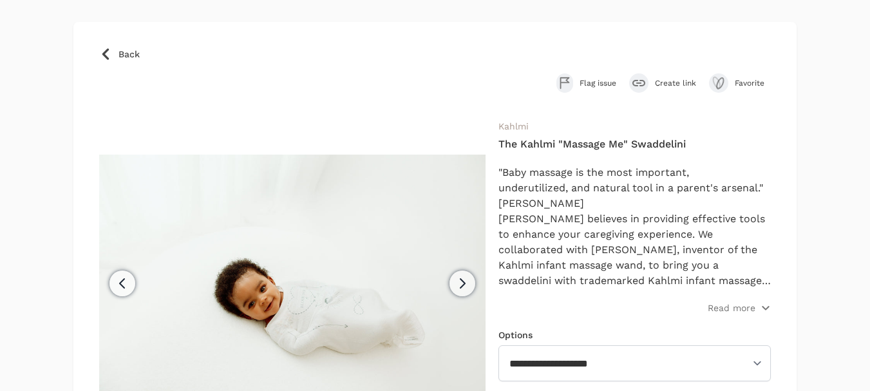
click at [675, 81] on span "Create link" at bounding box center [675, 83] width 41 height 10
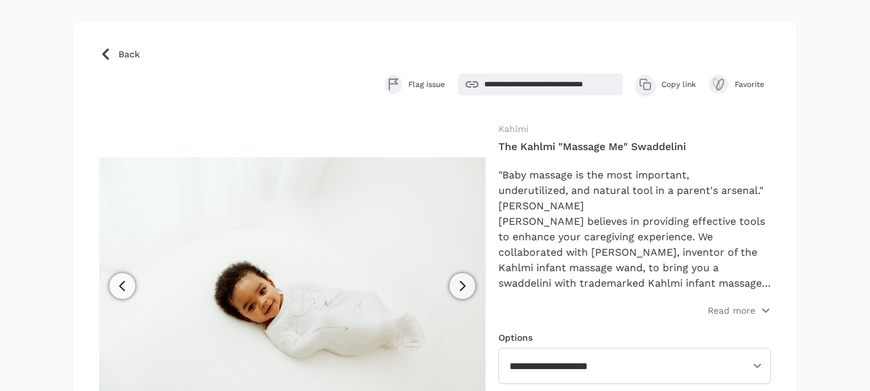
click at [673, 83] on span "Copy link" at bounding box center [678, 84] width 35 height 10
click at [712, 315] on p "Read more" at bounding box center [731, 310] width 48 height 13
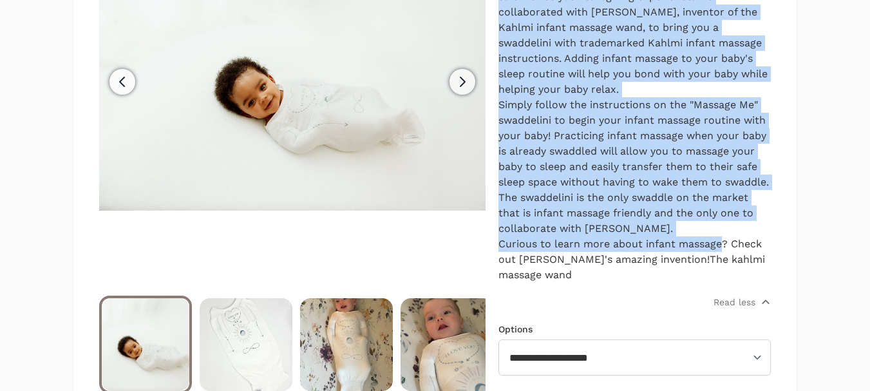
scroll to position [386, 0]
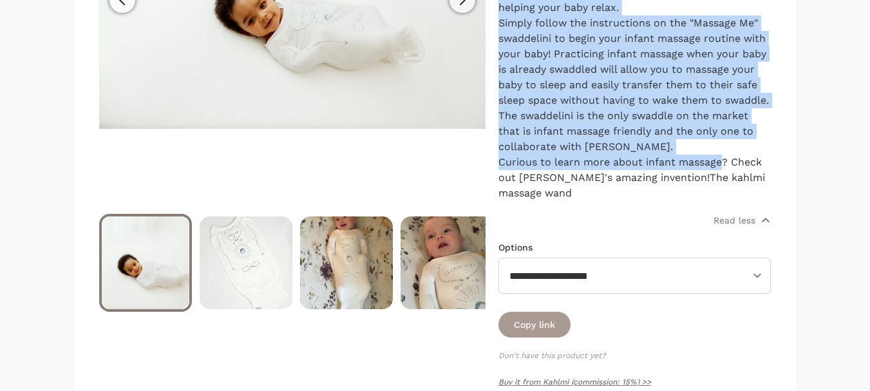
drag, startPoint x: 497, startPoint y: 173, endPoint x: 721, endPoint y: 198, distance: 225.9
click at [721, 198] on div "Previous Next Kahlmi The Kahlmi "Massage Me" Swaddelini "Baby massage is the mo…" at bounding box center [434, 100] width 671 height 602
copy div ""Baby massage is the most important, underutilized, and natural tool in a paren…"
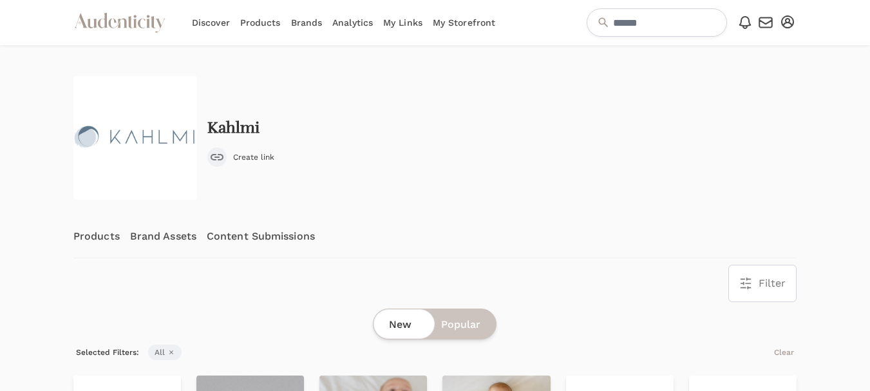
click at [246, 241] on link "Content Submissions" at bounding box center [261, 236] width 108 height 42
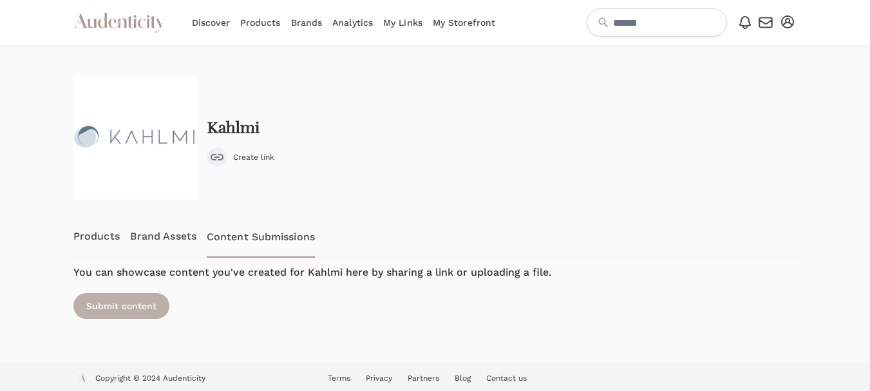
click at [127, 310] on div "Submit content" at bounding box center [121, 306] width 96 height 26
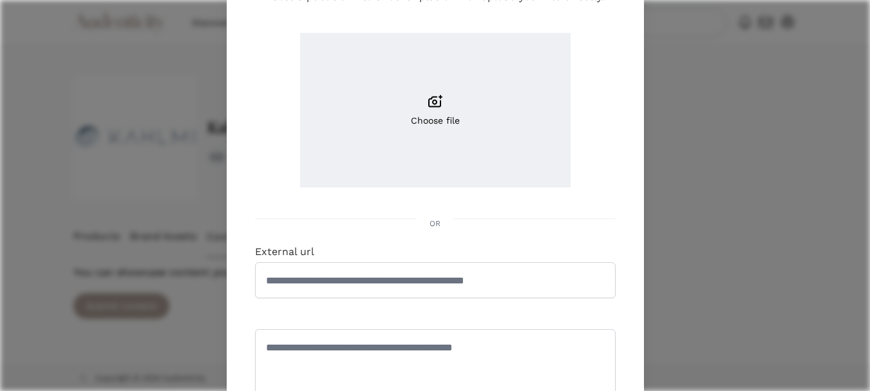
scroll to position [193, 0]
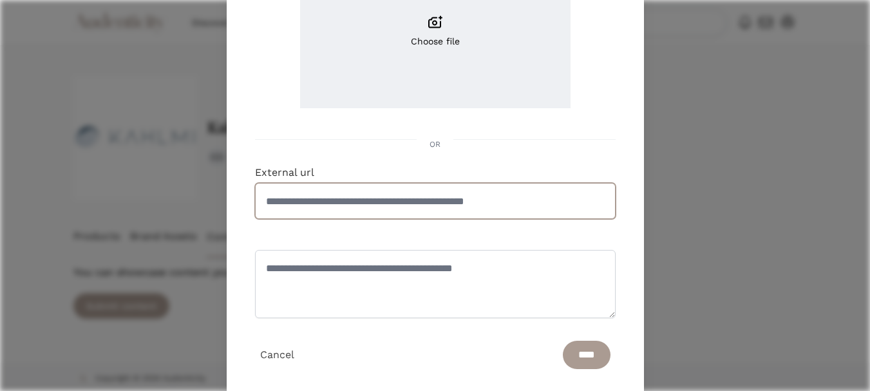
click at [343, 212] on input "External url" at bounding box center [435, 201] width 360 height 36
paste input "**********"
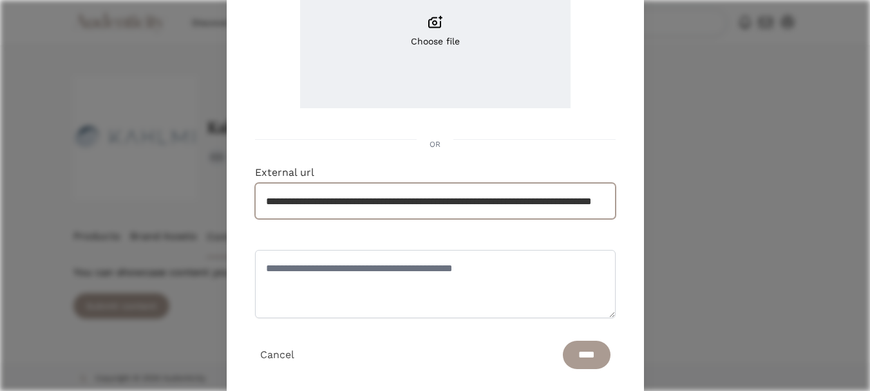
scroll to position [0, 104]
type input "**********"
click at [333, 268] on textarea at bounding box center [435, 284] width 360 height 68
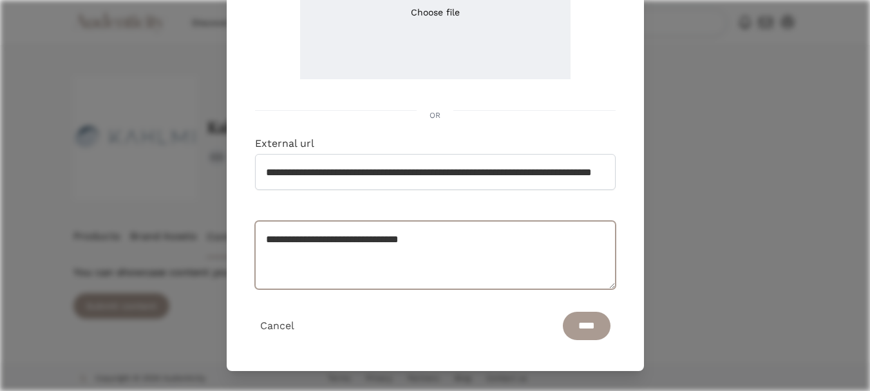
scroll to position [223, 0]
type textarea "**********"
click at [570, 326] on input "****" at bounding box center [587, 325] width 48 height 28
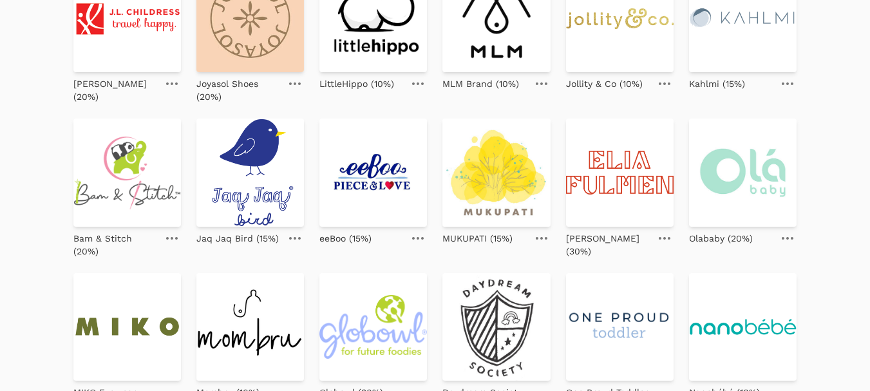
scroll to position [386, 0]
